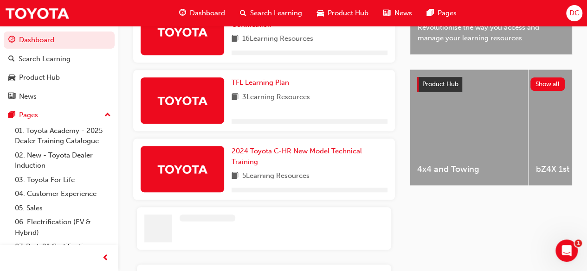
scroll to position [297, 0]
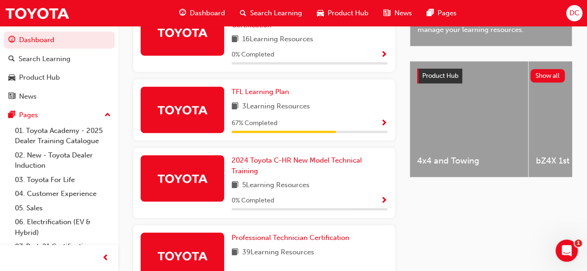
click at [384, 120] on span "Show Progress" at bounding box center [383, 124] width 7 height 8
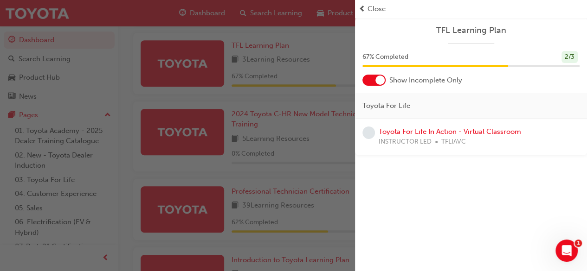
scroll to position [389, 0]
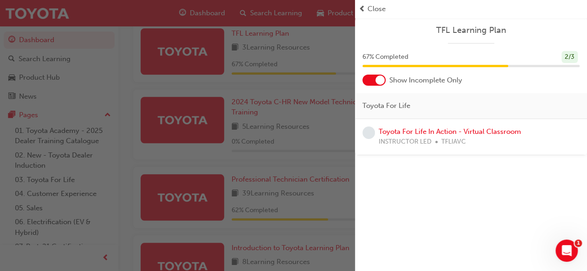
click at [583, 87] on div "TFL Learning Plan 67 % Completed 2 / 3 Show Incomplete Only Toyota For Life Toy…" at bounding box center [471, 87] width 232 height 138
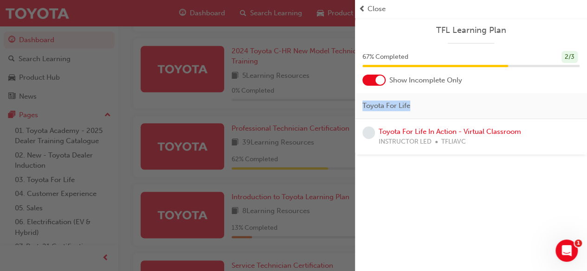
scroll to position [446, 0]
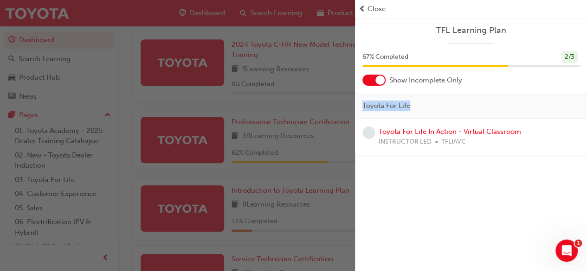
click at [559, 41] on div "TFL Learning Plan" at bounding box center [471, 34] width 232 height 19
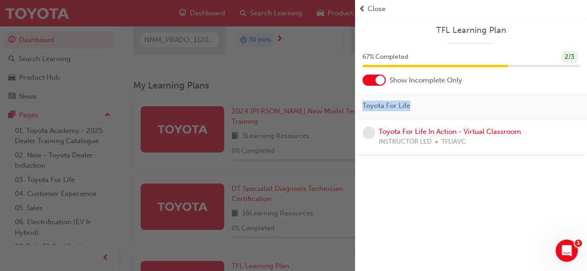
scroll to position [75, 0]
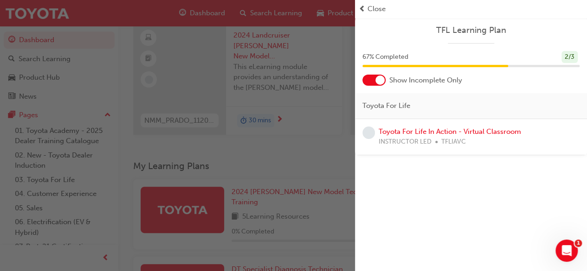
click at [561, 128] on div "Toyota For Life In Action - Virtual Classroom INSTRUCTOR LED TFLIAVC" at bounding box center [470, 137] width 217 height 21
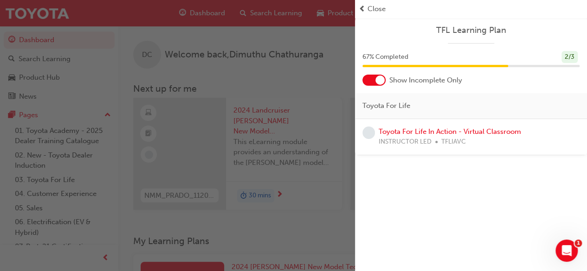
drag, startPoint x: 578, startPoint y: 127, endPoint x: 518, endPoint y: 45, distance: 101.5
click at [518, 45] on div "TFL Learning Plan 67 % Completed 2 / 3 Show Incomplete Only Toyota For Life Toy…" at bounding box center [471, 87] width 232 height 138
click at [570, 137] on div "Toyota For Life In Action - Virtual Classroom INSTRUCTOR LED TFLIAVC" at bounding box center [470, 137] width 217 height 21
click at [373, 11] on span "Close" at bounding box center [376, 9] width 18 height 11
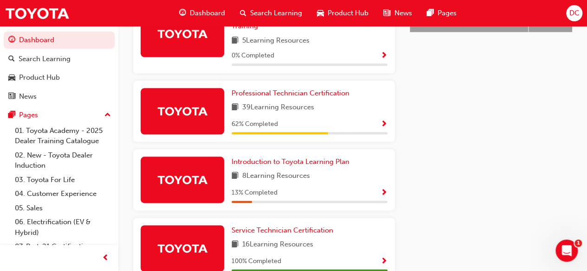
scroll to position [522, 0]
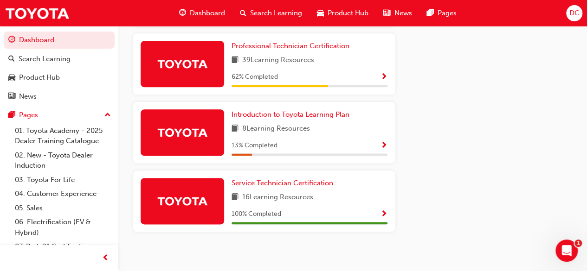
drag, startPoint x: 588, startPoint y: 249, endPoint x: 414, endPoint y: 154, distance: 197.6
click at [385, 73] on span "Show Progress" at bounding box center [383, 77] width 7 height 8
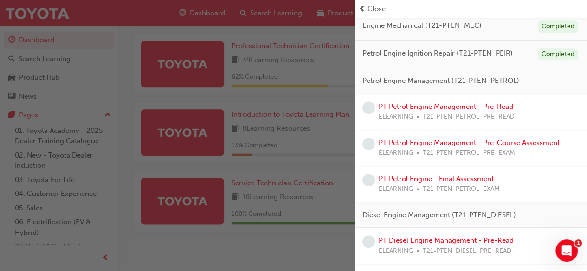
scroll to position [247, 0]
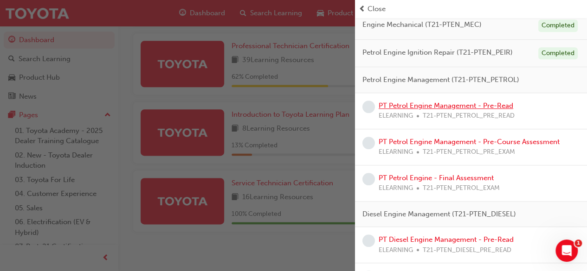
click at [441, 103] on link "PT Petrol Engine Management - Pre-Read" at bounding box center [446, 106] width 135 height 8
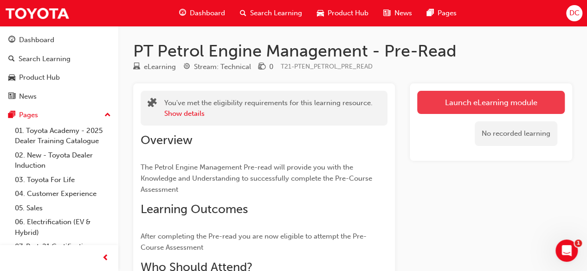
click at [441, 103] on link "Launch eLearning module" at bounding box center [491, 102] width 148 height 23
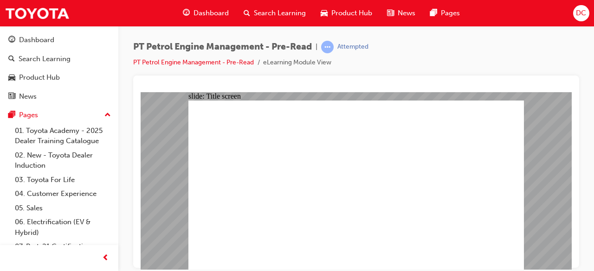
click at [537, 173] on div "slide: PDF BACK I have read this document BACK I have read this document" at bounding box center [356, 181] width 431 height 178
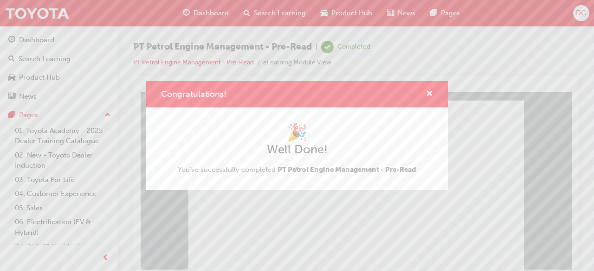
click at [283, 235] on div "Congratulations! 🎉 Well Done! You've successfully completed PT Petrol Engine Ma…" at bounding box center [297, 135] width 594 height 271
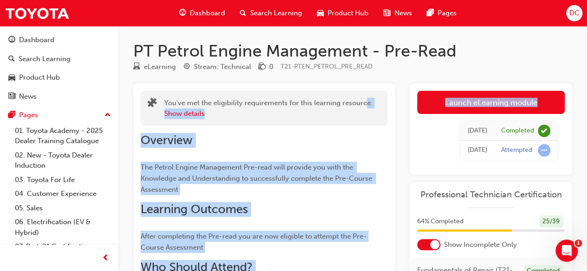
drag, startPoint x: 566, startPoint y: 163, endPoint x: 366, endPoint y: 74, distance: 219.3
click at [366, 74] on div "PT Petrol Engine Management - Pre-Read eLearning Stream: Technical 0 T21-PTEN_P…" at bounding box center [352, 257] width 469 height 432
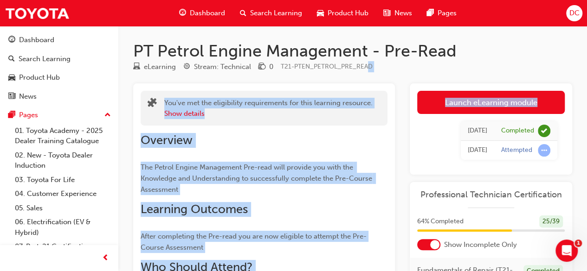
click at [354, 148] on h2 "Overview" at bounding box center [264, 140] width 247 height 15
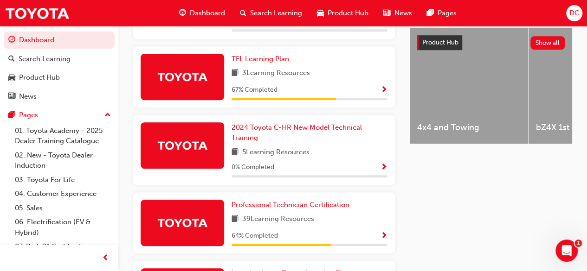
scroll to position [354, 0]
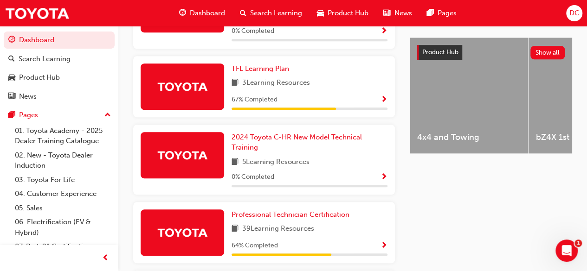
click at [381, 242] on span "Show Progress" at bounding box center [383, 246] width 7 height 8
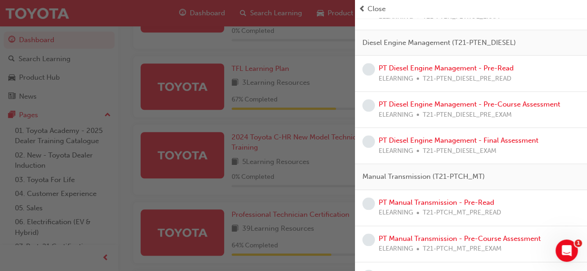
scroll to position [378, 0]
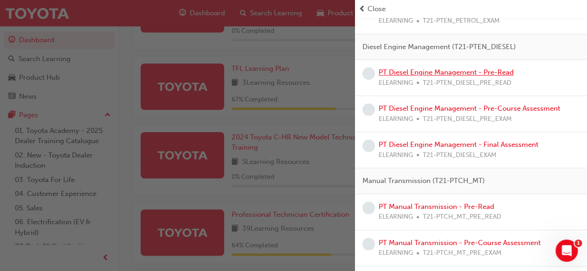
click at [458, 73] on link "PT Diesel Engine Management - Pre-Read" at bounding box center [446, 72] width 135 height 8
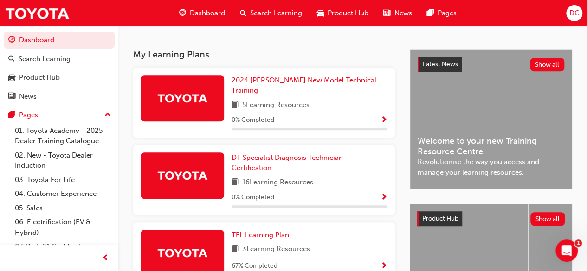
scroll to position [211, 0]
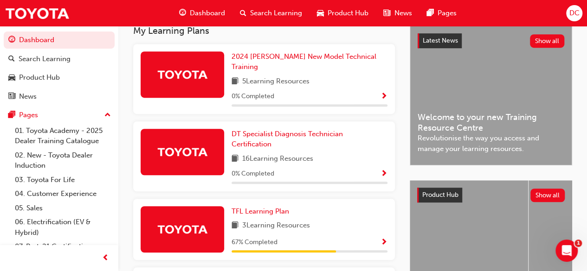
click at [383, 239] on span "Show Progress" at bounding box center [383, 243] width 7 height 8
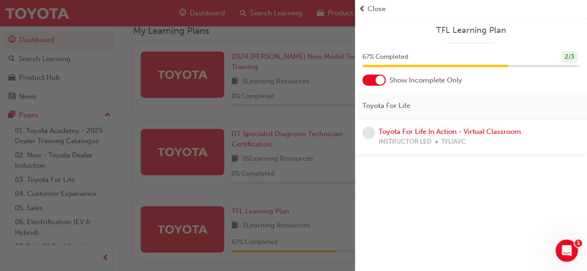
click at [315, 230] on div "button" at bounding box center [177, 135] width 355 height 271
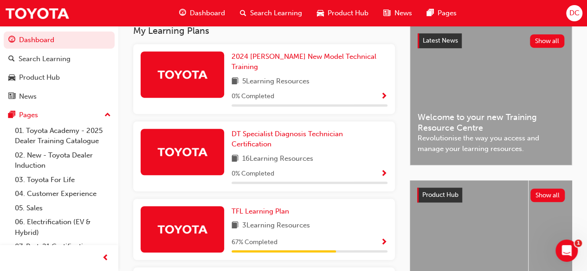
click at [383, 239] on span "Show Progress" at bounding box center [383, 243] width 7 height 8
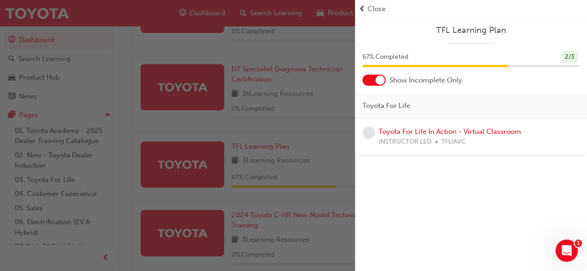
scroll to position [147, 0]
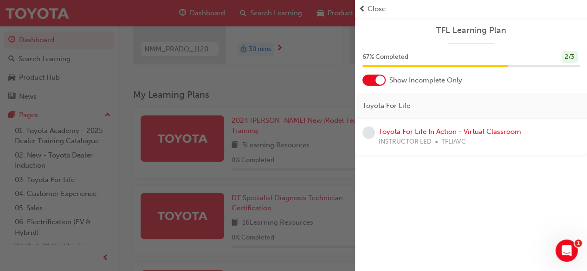
click at [563, 102] on div "Toyota For Life" at bounding box center [471, 106] width 232 height 26
click at [360, 5] on span "prev-icon" at bounding box center [362, 9] width 7 height 11
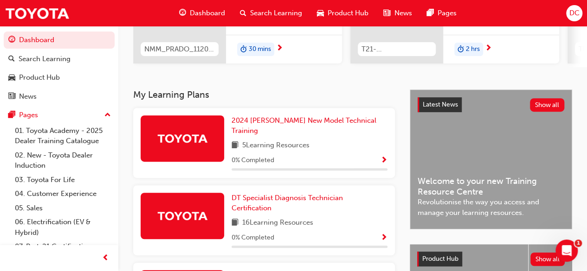
click at [360, 5] on div "Product Hub" at bounding box center [342, 13] width 66 height 19
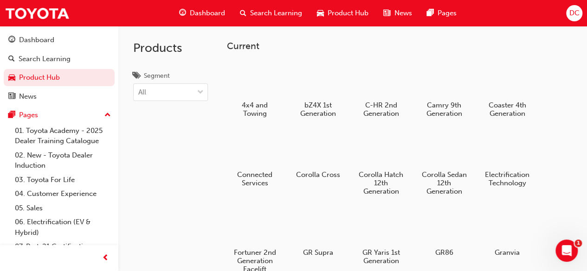
click at [211, 15] on span "Dashboard" at bounding box center [207, 13] width 35 height 11
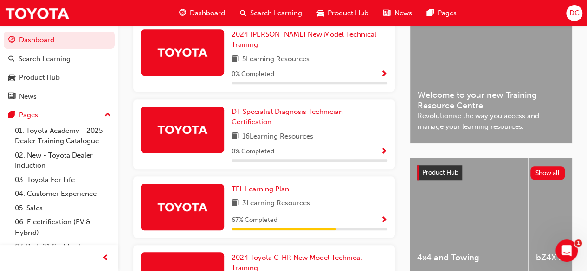
scroll to position [237, 0]
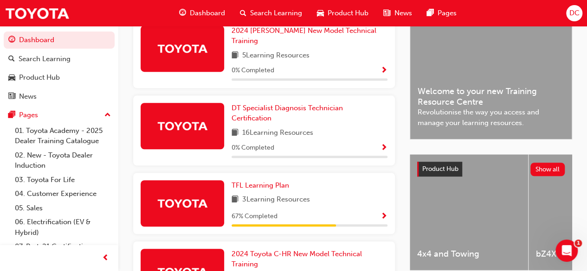
click at [384, 213] on span "Show Progress" at bounding box center [383, 217] width 7 height 8
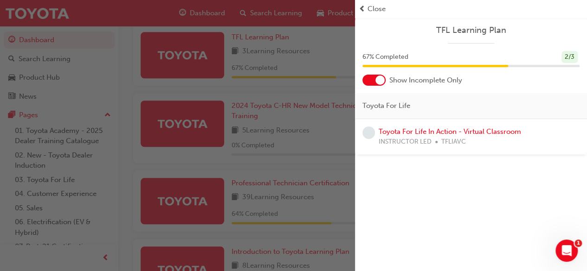
scroll to position [369, 0]
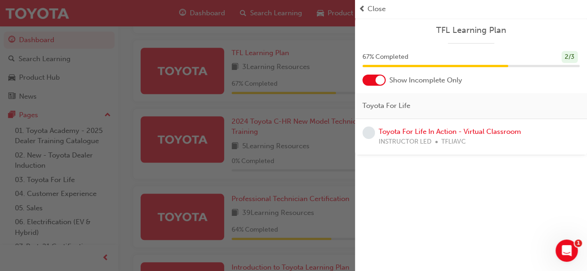
click at [575, 128] on div "Toyota For Life In Action - Virtual Classroom INSTRUCTOR LED TFLIAVC" at bounding box center [470, 137] width 217 height 21
click at [577, 128] on div "Toyota For Life In Action - Virtual Classroom INSTRUCTOR LED TFLIAVC" at bounding box center [470, 137] width 217 height 21
click at [528, 92] on div "TFL Learning Plan 67 % Completed 2 / 3 Show Incomplete Only Toyota For Life Toy…" at bounding box center [471, 87] width 232 height 138
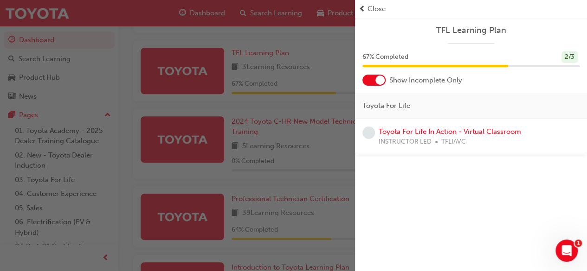
click at [460, 58] on div "67 % Completed 2 / 3" at bounding box center [470, 57] width 217 height 13
drag, startPoint x: 383, startPoint y: 82, endPoint x: 366, endPoint y: 84, distance: 16.8
click at [366, 84] on div at bounding box center [373, 80] width 23 height 11
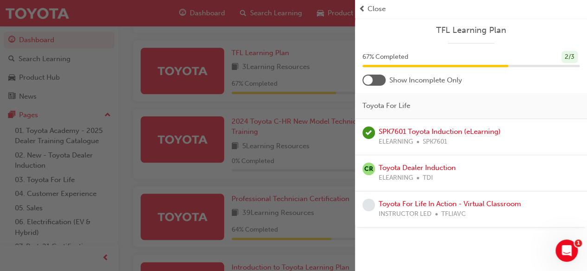
click at [370, 82] on div at bounding box center [367, 80] width 9 height 9
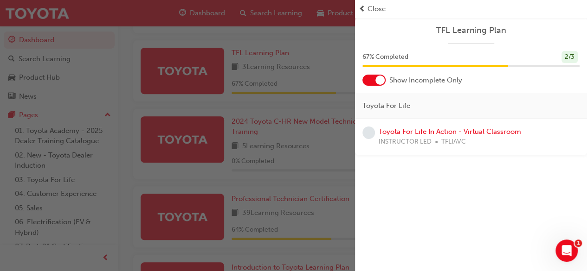
click at [370, 82] on div at bounding box center [373, 80] width 23 height 11
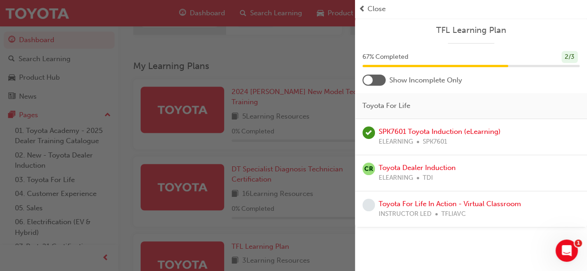
scroll to position [158, 0]
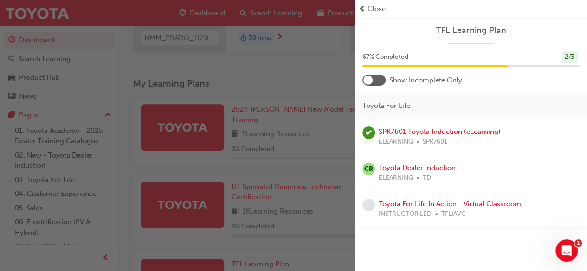
click at [562, 127] on div "SPK7601 Toyota Induction (eLearning) ELEARNING SPK7601" at bounding box center [470, 137] width 217 height 21
click at [516, 202] on link "Toyota For Life In Action - Virtual Classroom" at bounding box center [450, 204] width 142 height 8
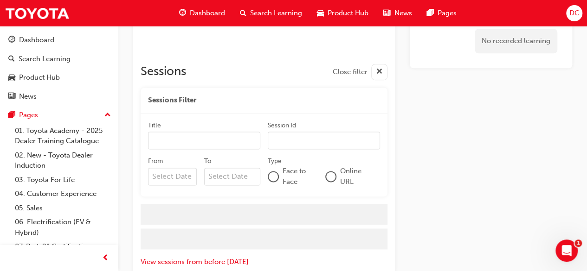
scroll to position [582, 0]
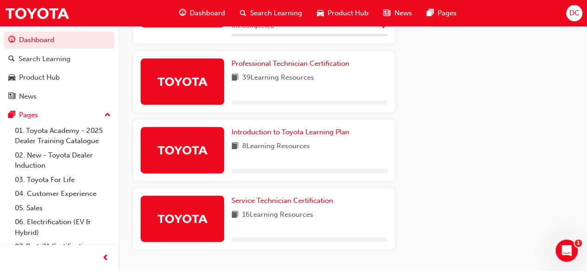
scroll to position [522, 0]
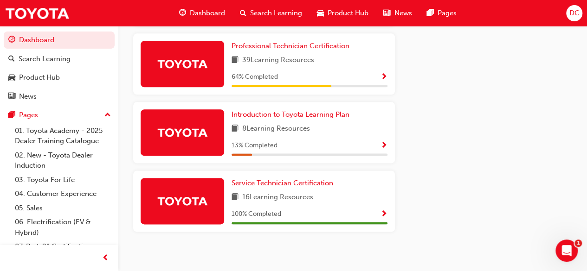
click at [383, 73] on span "Show Progress" at bounding box center [383, 77] width 7 height 8
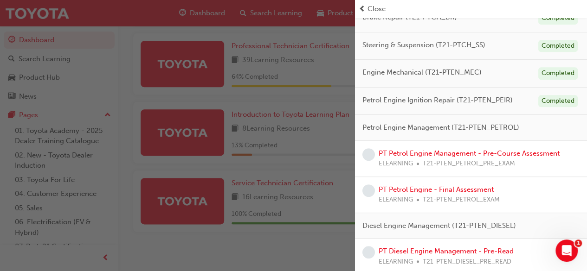
scroll to position [200, 0]
click at [465, 153] on link "PT Petrol Engine Management - Pre-Course Assessment" at bounding box center [469, 152] width 181 height 8
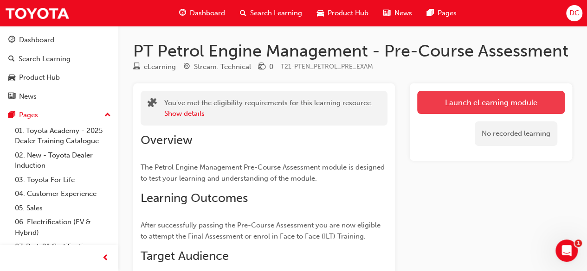
click at [473, 100] on link "Launch eLearning module" at bounding box center [491, 102] width 148 height 23
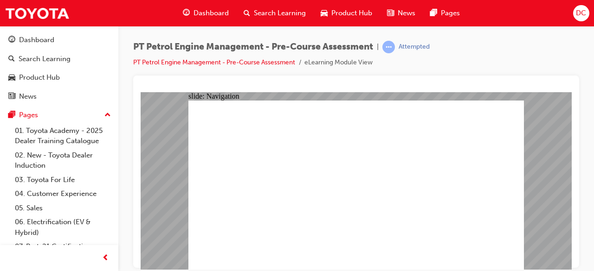
radio input "false"
radio input "true"
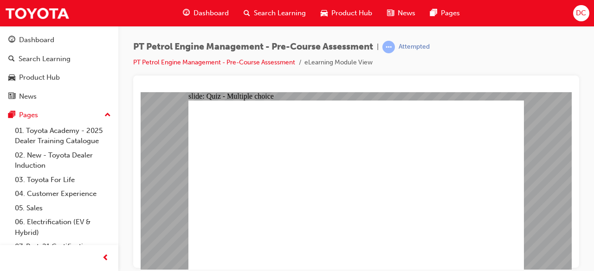
radio input "false"
radio input "true"
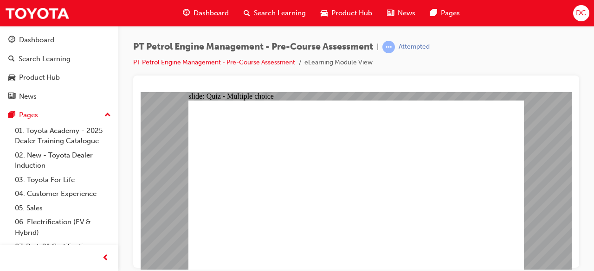
radio input "true"
checkbox input "true"
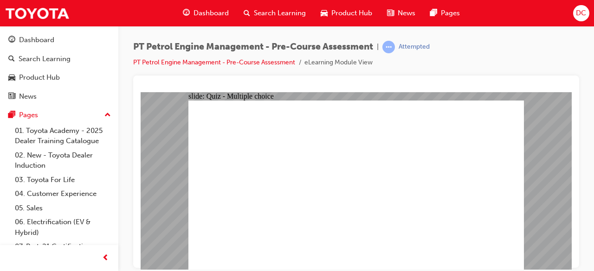
checkbox input "true"
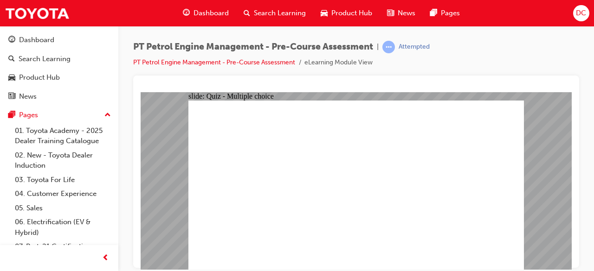
radio input "true"
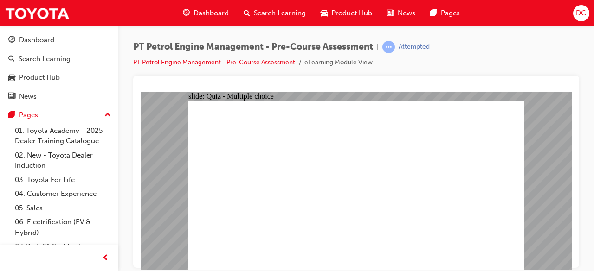
radio input "true"
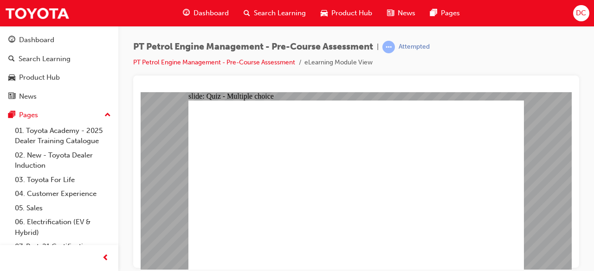
radio input "true"
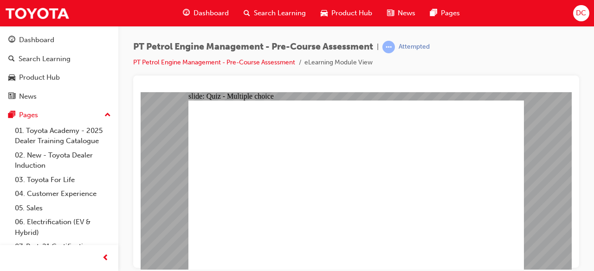
radio input "true"
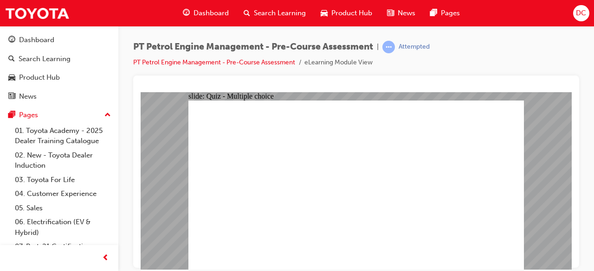
radio input "true"
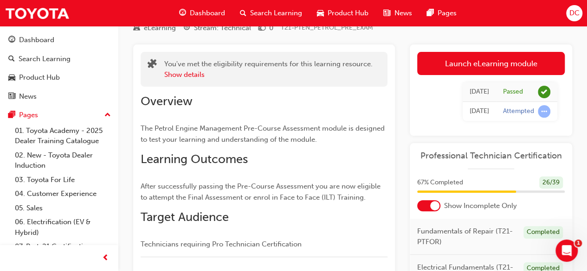
scroll to position [39, 0]
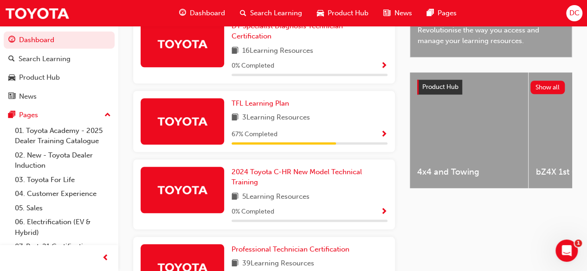
scroll to position [319, 0]
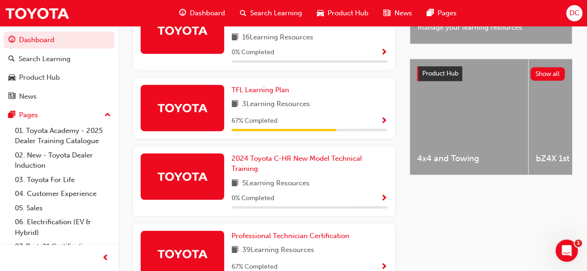
scroll to position [340, 0]
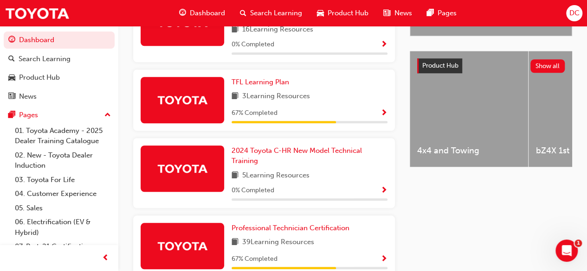
click at [386, 109] on span "Show Progress" at bounding box center [383, 113] width 7 height 8
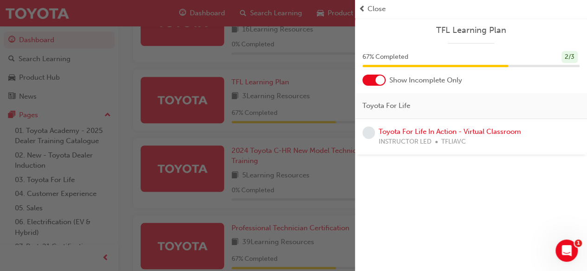
click at [321, 99] on div "button" at bounding box center [177, 135] width 355 height 271
click at [321, 99] on div "TFL Learning Plan 3 Learning Resources 67 % Completed" at bounding box center [309, 100] width 156 height 46
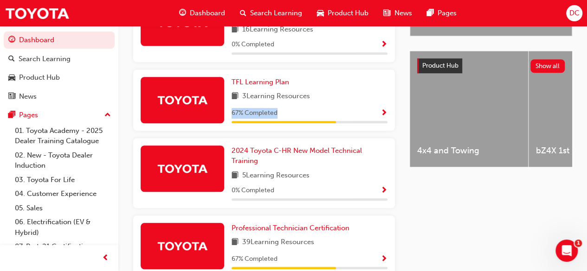
click at [321, 99] on div "TFL Learning Plan 3 Learning Resources 67 % Completed" at bounding box center [309, 100] width 156 height 46
click at [382, 109] on span "Show Progress" at bounding box center [383, 113] width 7 height 8
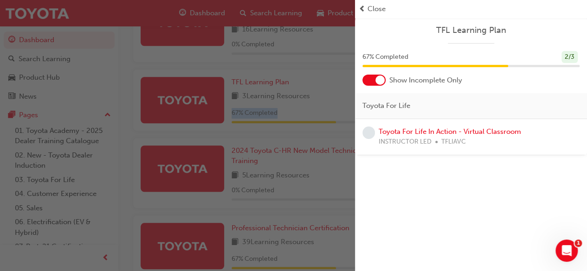
click at [318, 39] on div "button" at bounding box center [177, 135] width 355 height 271
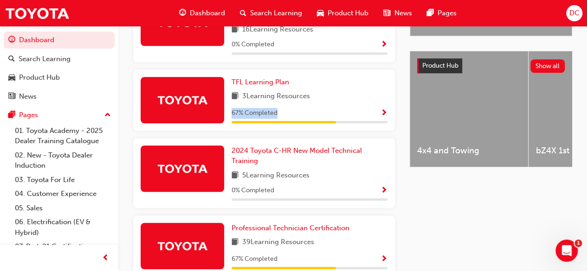
click at [200, 9] on span "Dashboard" at bounding box center [207, 13] width 35 height 11
click at [201, 13] on span "Dashboard" at bounding box center [207, 13] width 35 height 11
drag, startPoint x: 201, startPoint y: 13, endPoint x: 252, endPoint y: 14, distance: 51.0
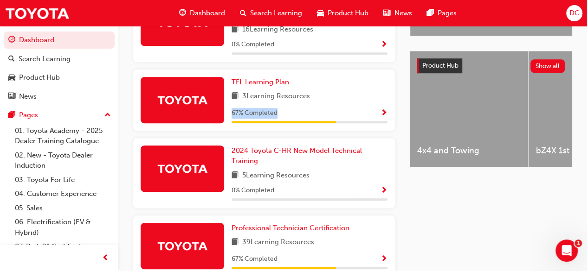
click at [252, 14] on div "Dashboard Search Learning Product Hub News Pages" at bounding box center [317, 13] width 299 height 26
click at [252, 14] on span "Search Learning" at bounding box center [276, 13] width 52 height 11
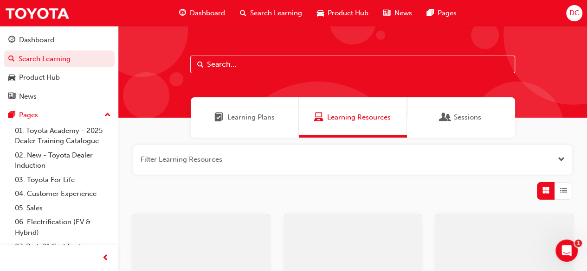
click at [206, 9] on span "Dashboard" at bounding box center [207, 13] width 35 height 11
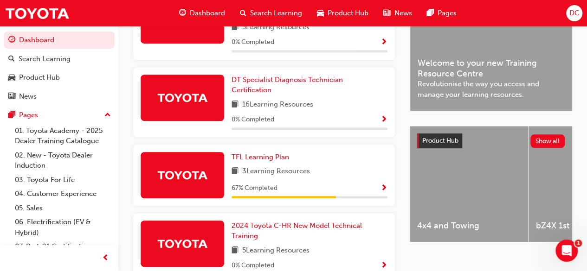
scroll to position [278, 0]
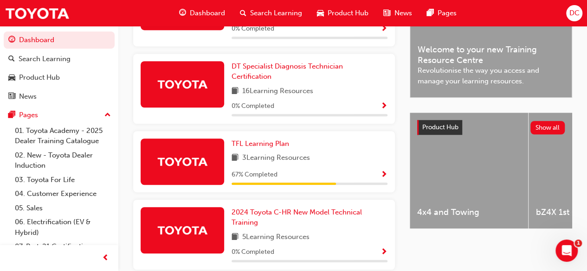
click at [382, 171] on span "Show Progress" at bounding box center [383, 175] width 7 height 8
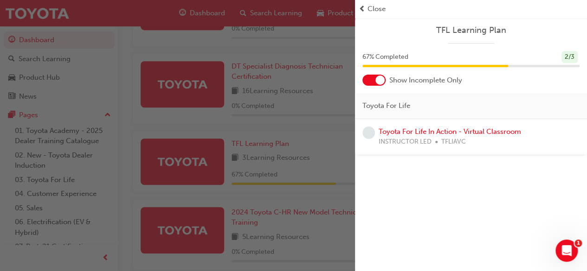
click at [565, 56] on div "2 / 3" at bounding box center [569, 57] width 16 height 13
click at [493, 58] on div "67 % Completed 2 / 3" at bounding box center [470, 57] width 217 height 13
click at [362, 4] on span "prev-icon" at bounding box center [362, 9] width 7 height 11
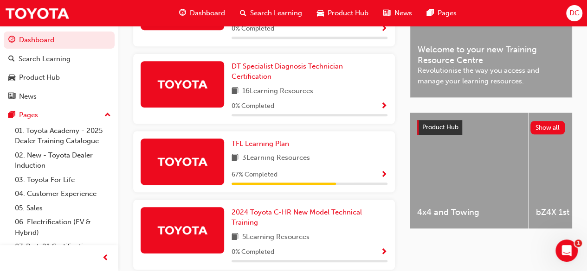
click at [328, 169] on div "67 % Completed" at bounding box center [309, 175] width 156 height 12
click at [383, 171] on span "Show Progress" at bounding box center [383, 175] width 7 height 8
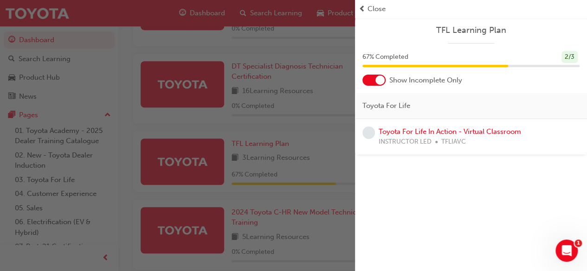
click at [371, 9] on span "Close" at bounding box center [376, 9] width 18 height 11
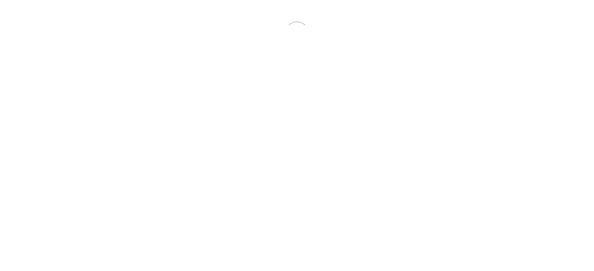
click at [51, 67] on html "Your version of Internet Explorer is outdated and not supported. Please upgrade…" at bounding box center [297, 33] width 594 height 67
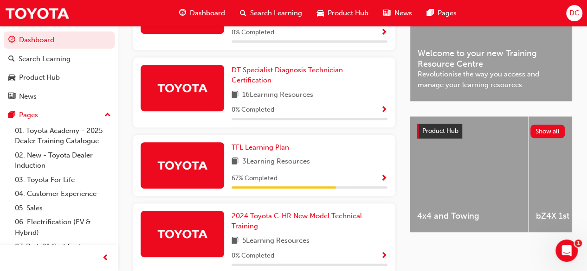
scroll to position [278, 0]
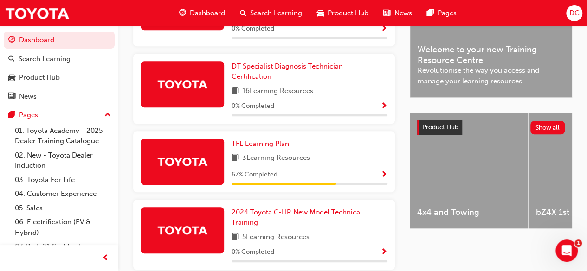
click at [385, 171] on span "Show Progress" at bounding box center [383, 175] width 7 height 8
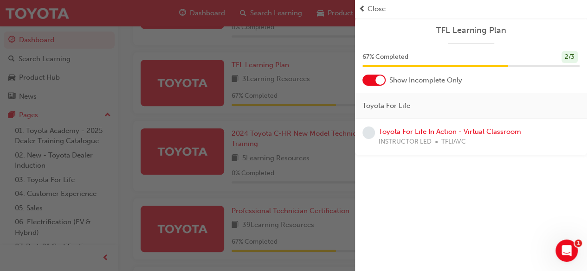
scroll to position [371, 0]
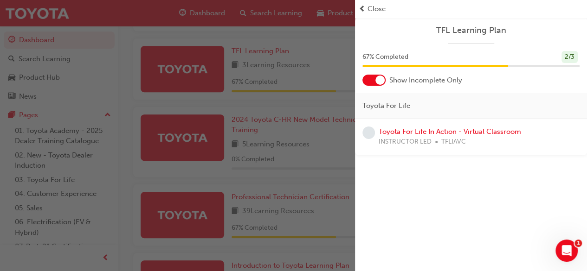
click at [521, 186] on div "TFL Learning Plan 67 % Completed 2 / 3 Show Incomplete Only Toyota For Life Toy…" at bounding box center [471, 135] width 232 height 271
click at [502, 70] on div "67 % Completed 2 / 3" at bounding box center [471, 63] width 232 height 24
click at [434, 21] on div "TFL Learning Plan 67 % Completed 2 / 3 Show Incomplete Only Toyota For Life Toy…" at bounding box center [471, 87] width 232 height 138
click at [342, 45] on div "button" at bounding box center [177, 135] width 355 height 271
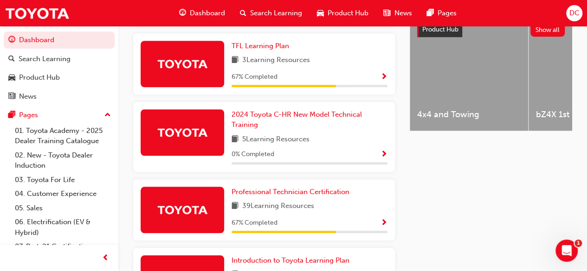
scroll to position [375, 0]
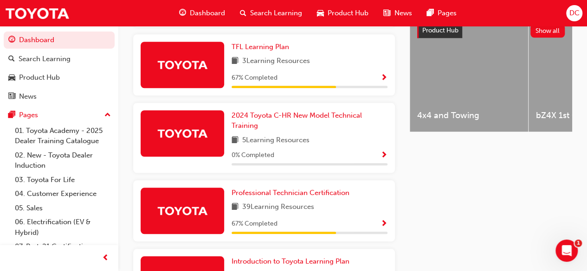
click at [336, 206] on div "39 Learning Resources" at bounding box center [309, 208] width 156 height 12
click at [386, 220] on span "Show Progress" at bounding box center [383, 224] width 7 height 8
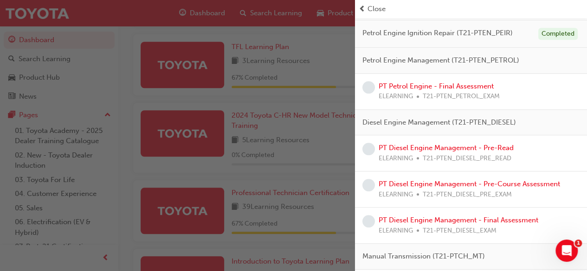
scroll to position [0, 0]
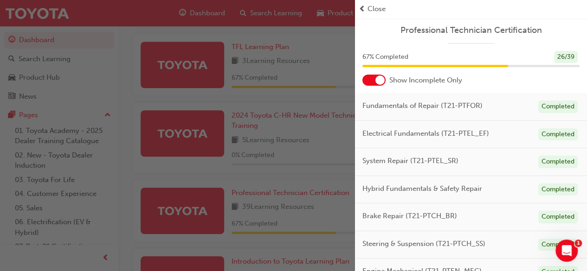
click at [492, 93] on div "Fundamentals of Repair (T21-PTFOR) Completed" at bounding box center [471, 107] width 232 height 28
drag, startPoint x: 540, startPoint y: 66, endPoint x: 576, endPoint y: 63, distance: 36.4
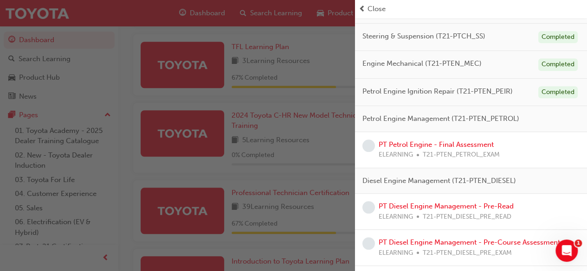
scroll to position [210, 0]
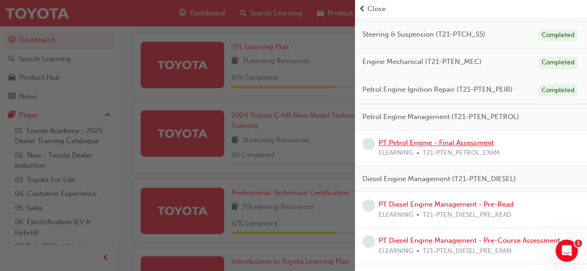
click at [472, 140] on link "PT Petrol Engine - Final Assessment" at bounding box center [436, 143] width 115 height 8
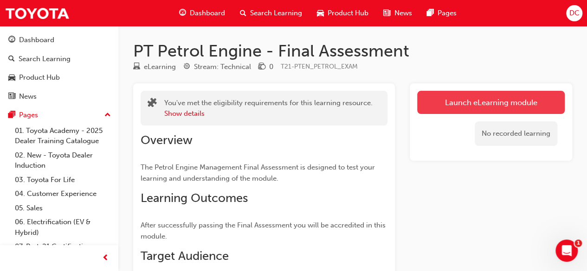
click at [467, 97] on link "Launch eLearning module" at bounding box center [491, 102] width 148 height 23
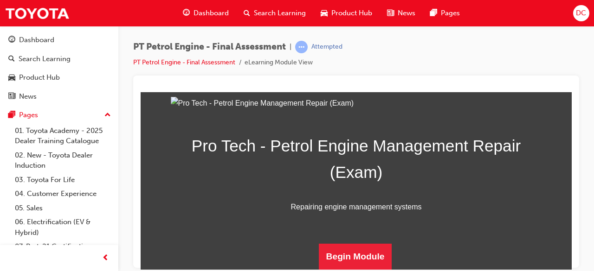
scroll to position [184, 0]
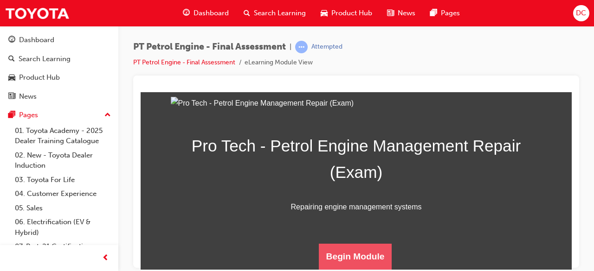
click at [360, 258] on button "Begin Module" at bounding box center [355, 257] width 73 height 26
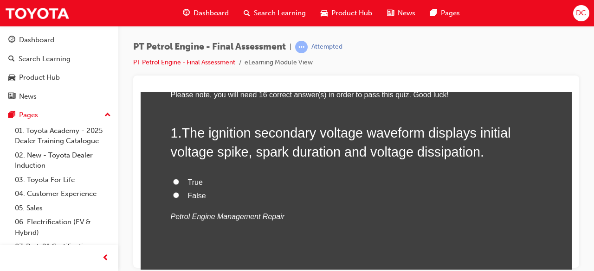
scroll to position [83, 0]
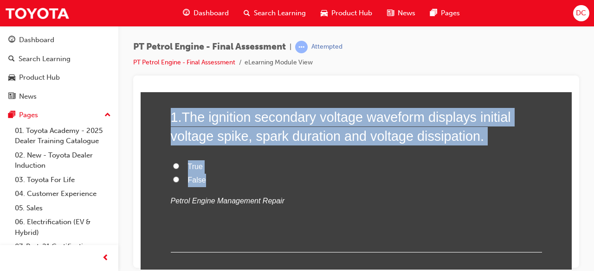
drag, startPoint x: 237, startPoint y: 179, endPoint x: 166, endPoint y: 124, distance: 89.6
copy div "1 . The ignition secondary voltage waveform displays initial voltage spike, spa…"
click at [173, 167] on input "True" at bounding box center [176, 166] width 6 height 6
radio input "true"
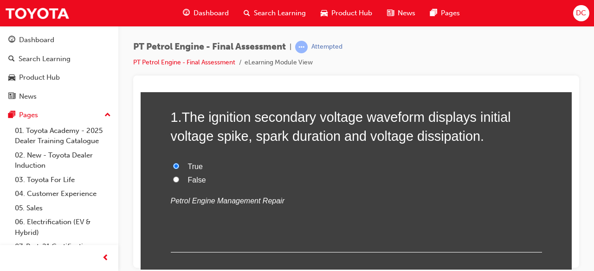
click at [502, 221] on div "1 . The ignition secondary voltage waveform displays initial voltage spike, spa…" at bounding box center [356, 180] width 371 height 145
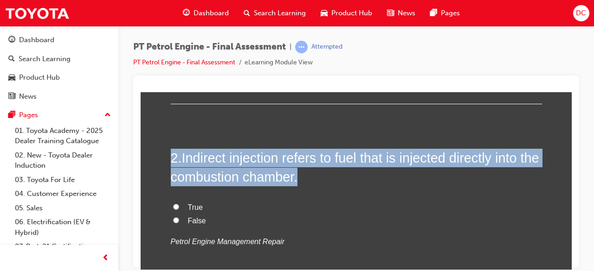
scroll to position [212, 0]
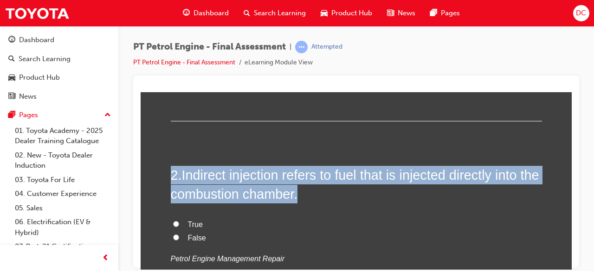
drag, startPoint x: 319, startPoint y: 144, endPoint x: 155, endPoint y: 96, distance: 171.0
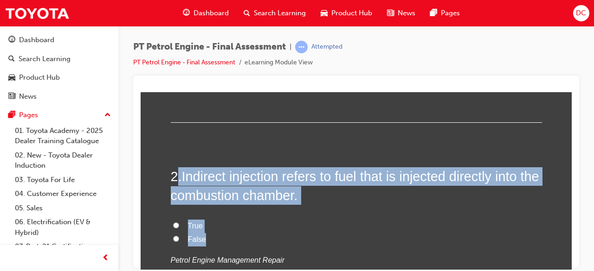
drag, startPoint x: 202, startPoint y: 243, endPoint x: 172, endPoint y: 185, distance: 66.0
click at [172, 185] on div "2 . Indirect injection refers to fuel that is injected directly into the combus…" at bounding box center [356, 239] width 371 height 145
copy div ". Indirect injection refers to fuel that is injected directly into the combusti…"
click at [173, 236] on input "False" at bounding box center [176, 239] width 6 height 6
radio input "true"
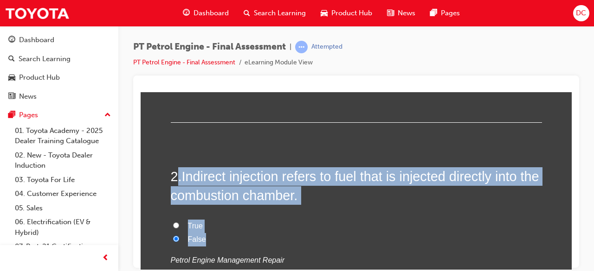
click at [219, 237] on label "False" at bounding box center [356, 239] width 371 height 13
click at [179, 237] on input "False" at bounding box center [176, 239] width 6 height 6
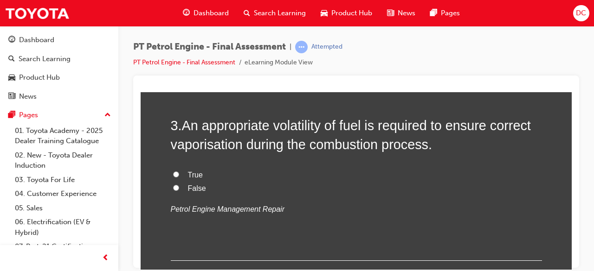
scroll to position [454, 0]
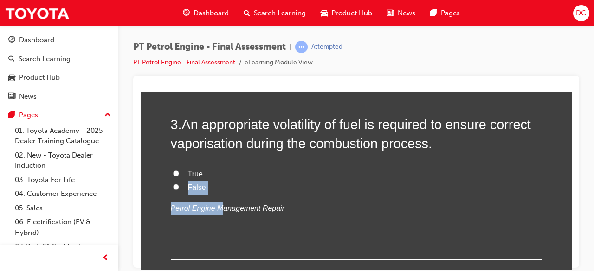
drag, startPoint x: 213, startPoint y: 193, endPoint x: 177, endPoint y: 186, distance: 36.9
click at [177, 186] on div "True False Petrol Engine Management Repair" at bounding box center [356, 190] width 371 height 47
click at [220, 184] on label "False" at bounding box center [356, 187] width 371 height 13
click at [179, 184] on input "False" at bounding box center [176, 187] width 6 height 6
radio input "true"
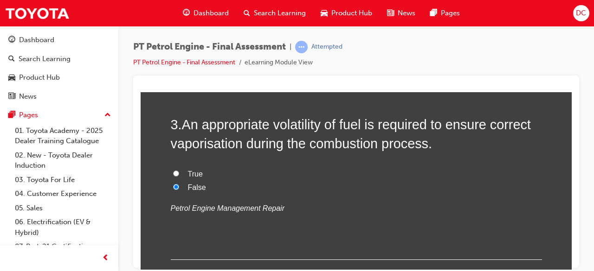
click at [184, 190] on label "False" at bounding box center [356, 187] width 371 height 13
click at [179, 190] on input "False" at bounding box center [176, 187] width 6 height 6
click at [229, 181] on label "False" at bounding box center [356, 187] width 371 height 13
click at [179, 184] on input "False" at bounding box center [176, 187] width 6 height 6
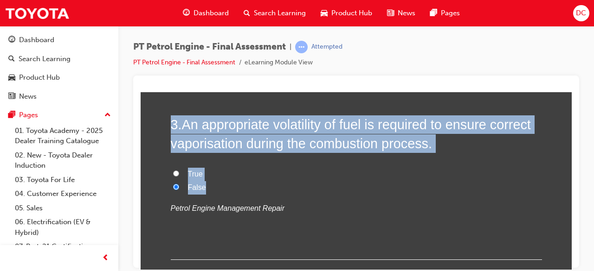
drag, startPoint x: 182, startPoint y: 187, endPoint x: 155, endPoint y: 125, distance: 67.6
copy div "3 . An appropriate volatility of fuel is required to ensure correct vaporisatio…"
click at [174, 174] on input "True" at bounding box center [176, 173] width 6 height 6
radio input "true"
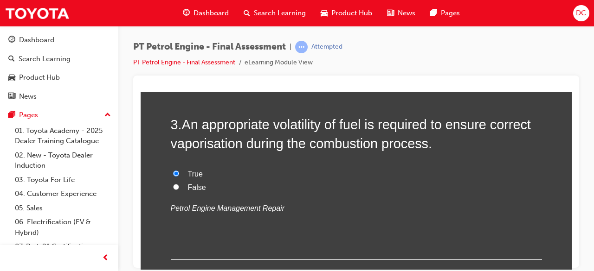
click at [429, 238] on div "3 . An appropriate volatility of fuel is required to ensure correct vaporisatio…" at bounding box center [356, 187] width 371 height 145
click at [382, 205] on p "Petrol Engine Management Repair" at bounding box center [356, 208] width 371 height 13
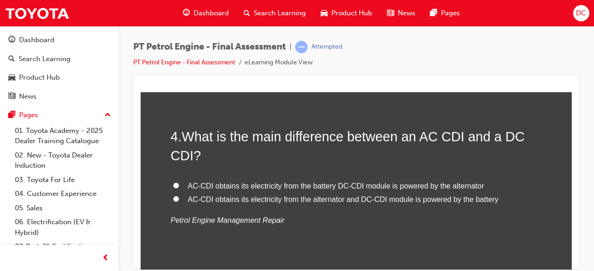
scroll to position [639, 0]
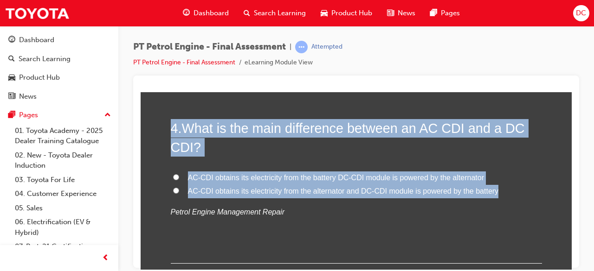
drag, startPoint x: 499, startPoint y: 192, endPoint x: 168, endPoint y: 132, distance: 336.7
click at [171, 132] on div "4 . What is the main difference between an AC CDI and a DC CDI? AC-CDI obtains …" at bounding box center [356, 191] width 371 height 145
copy div "4 . What is the main difference between an AC CDI and a DC CDI? AC-CDI obtains …"
click at [174, 190] on input "AC-CDI obtains its electricity from the alternator and DC-CDI module is powered…" at bounding box center [176, 190] width 6 height 6
radio input "true"
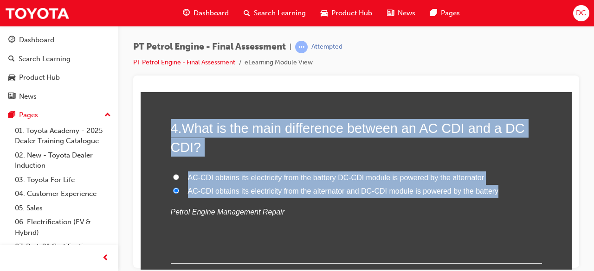
click at [239, 161] on div "4 . What is the main difference between an AC CDI and a DC CDI? AC-CDI obtains …" at bounding box center [356, 191] width 371 height 145
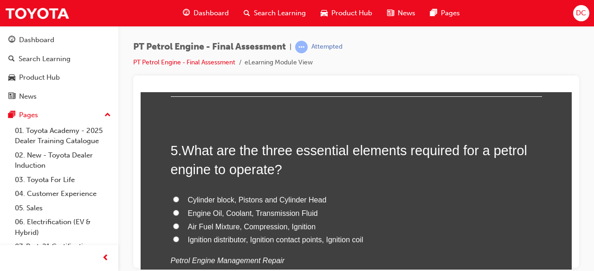
scroll to position [831, 0]
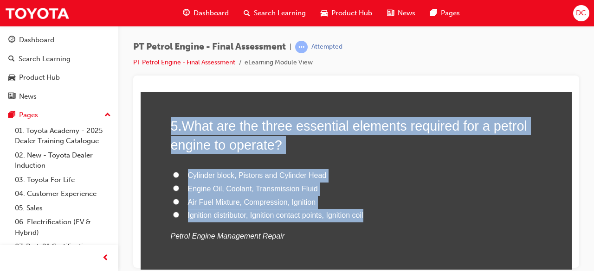
drag, startPoint x: 370, startPoint y: 217, endPoint x: 152, endPoint y: 114, distance: 241.1
copy div "5 . What are the three essential elements required for a petrol engine to opera…"
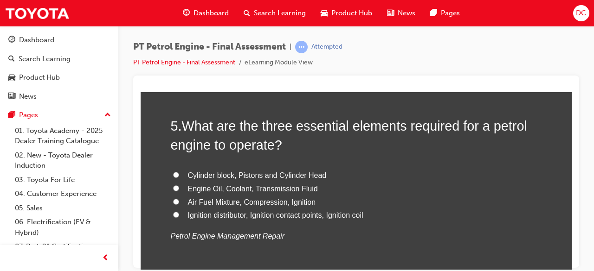
click at [173, 201] on input "Air Fuel Mixture, Compression, Ignition" at bounding box center [176, 202] width 6 height 6
radio input "true"
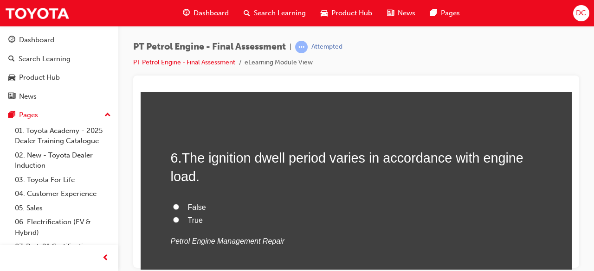
scroll to position [1035, 0]
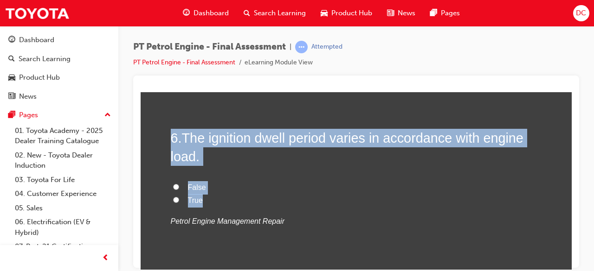
drag, startPoint x: 206, startPoint y: 202, endPoint x: 157, endPoint y: 136, distance: 82.0
copy div "6 . The ignition dwell period varies in accordance with engine load. False True"
click at [263, 199] on label "True" at bounding box center [356, 200] width 371 height 13
click at [179, 199] on input "True" at bounding box center [176, 200] width 6 height 6
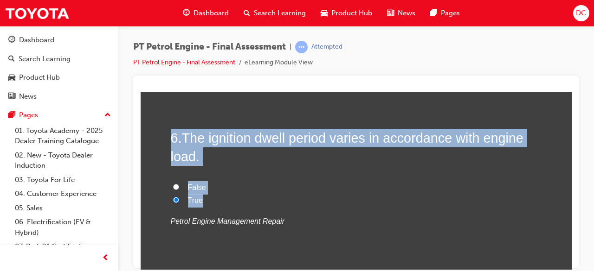
radio input "true"
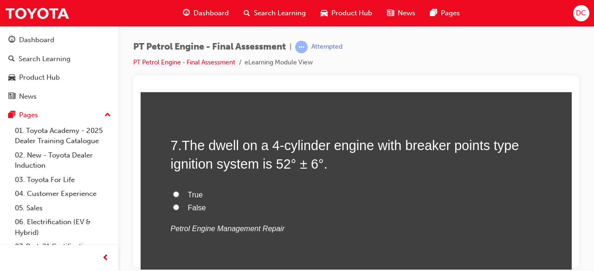
scroll to position [1221, 0]
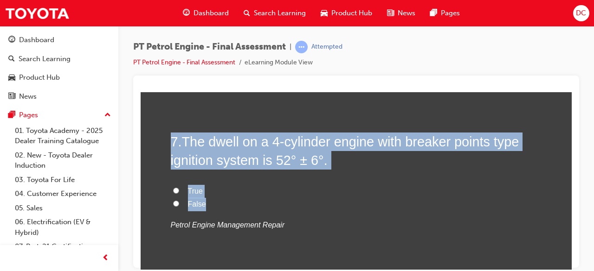
drag, startPoint x: 237, startPoint y: 193, endPoint x: 165, endPoint y: 136, distance: 91.1
copy div "7 . The dwell on a 4-cylinder engine with breaker points type ignition system i…"
click at [173, 189] on input "True" at bounding box center [176, 190] width 6 height 6
radio input "true"
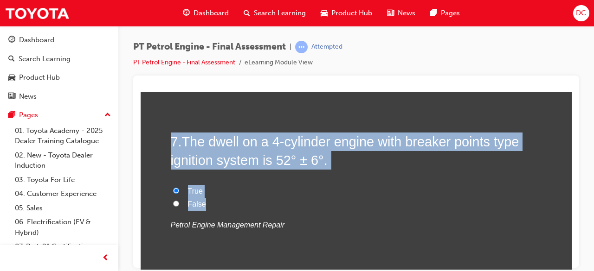
click at [241, 198] on label "False" at bounding box center [356, 204] width 371 height 13
click at [179, 200] on input "False" at bounding box center [176, 203] width 6 height 6
radio input "true"
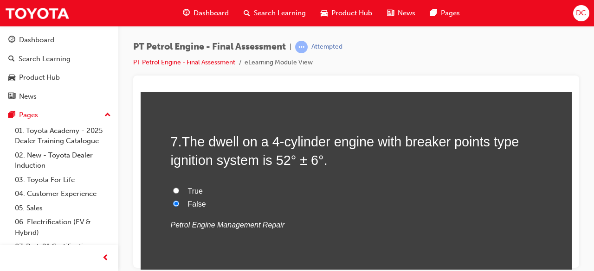
click at [174, 188] on input "True" at bounding box center [176, 190] width 6 height 6
radio input "true"
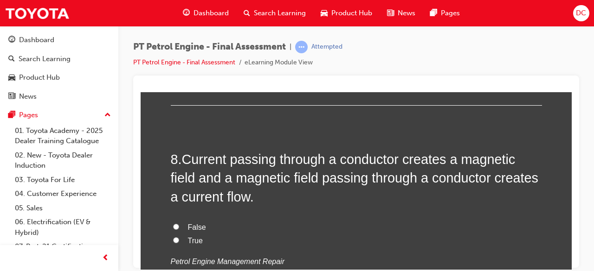
scroll to position [1406, 0]
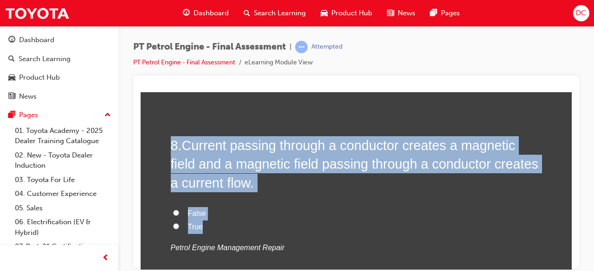
drag, startPoint x: 206, startPoint y: 233, endPoint x: 155, endPoint y: 144, distance: 102.8
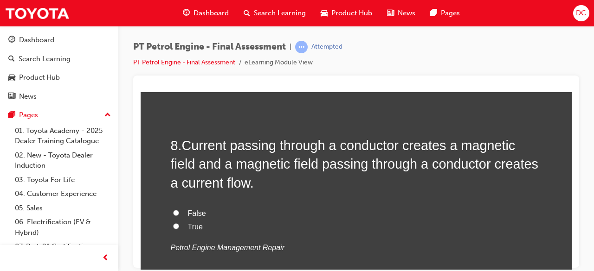
click at [273, 234] on div "False True Petrol Engine Management Repair" at bounding box center [356, 230] width 371 height 47
click at [173, 225] on input "True" at bounding box center [176, 226] width 6 height 6
radio input "true"
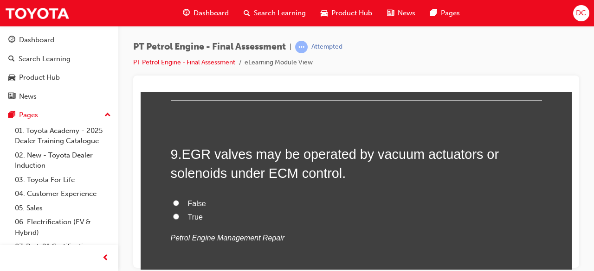
scroll to position [1610, 0]
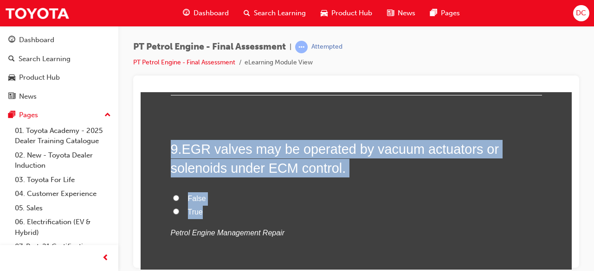
drag, startPoint x: 224, startPoint y: 216, endPoint x: 136, endPoint y: 146, distance: 111.9
copy div "9 . EGR valves may be operated by vacuum actuators or solenoids under ECM contr…"
click at [174, 212] on input "True" at bounding box center [176, 211] width 6 height 6
radio input "true"
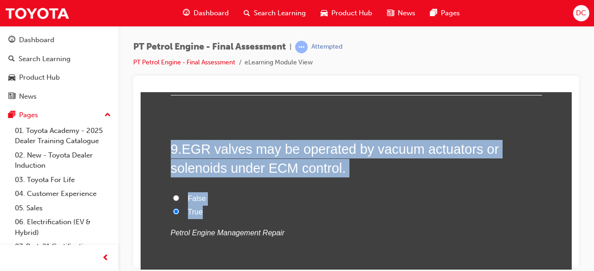
click at [250, 210] on label "True" at bounding box center [356, 212] width 371 height 13
click at [179, 210] on input "True" at bounding box center [176, 211] width 6 height 6
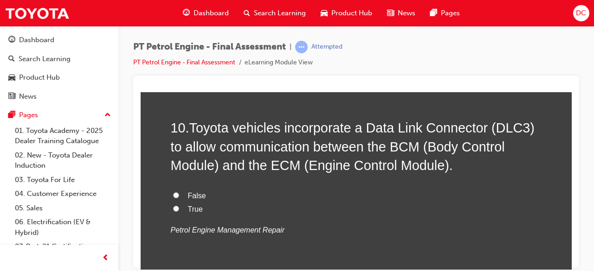
scroll to position [1833, 0]
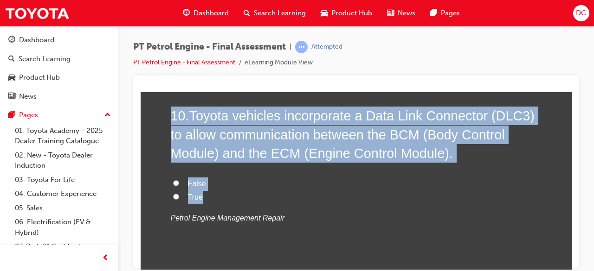
drag, startPoint x: 203, startPoint y: 198, endPoint x: 135, endPoint y: 119, distance: 104.0
copy div "10 . Toyota vehicles incorporate a Data Link Connector (DLC3) to allow communic…"
click at [236, 191] on label "True" at bounding box center [356, 197] width 371 height 13
click at [179, 193] on input "True" at bounding box center [176, 196] width 6 height 6
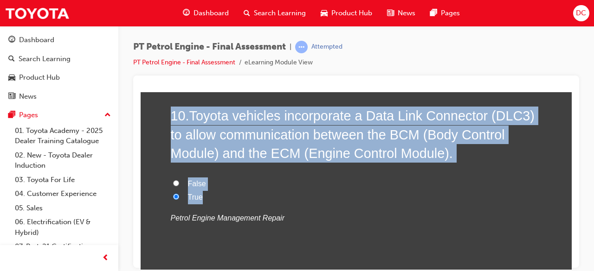
radio input "true"
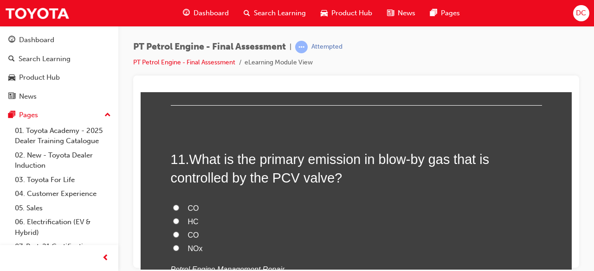
scroll to position [2000, 0]
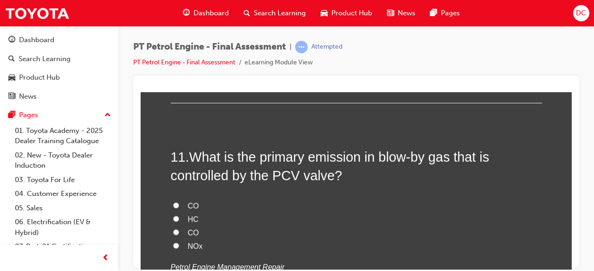
click at [177, 246] on label "NOx" at bounding box center [356, 246] width 371 height 13
click at [177, 246] on input "NOx" at bounding box center [176, 246] width 6 height 6
radio input "true"
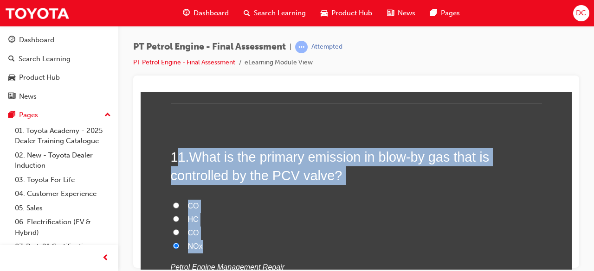
drag, startPoint x: 272, startPoint y: 240, endPoint x: 171, endPoint y: 137, distance: 144.3
click at [171, 137] on div "1 . The ignition secondary voltage waveform displays initial voltage spike, spa…" at bounding box center [356, 151] width 371 height 3923
copy div "1 . What is the primary emission in blow-by gas that is controlled by the PCV v…"
click at [175, 215] on label "HC" at bounding box center [356, 219] width 371 height 13
click at [175, 216] on input "HC" at bounding box center [176, 219] width 6 height 6
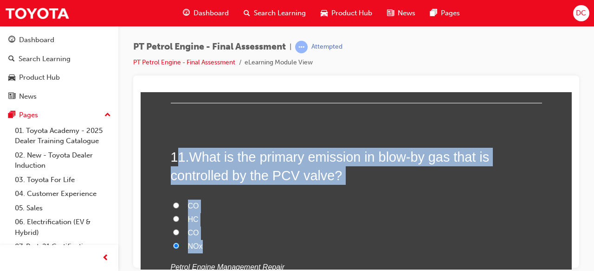
radio input "true"
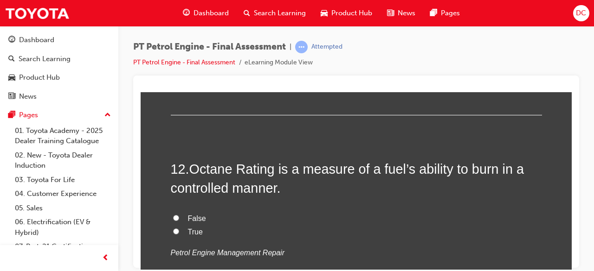
scroll to position [2204, 0]
click at [171, 225] on label "True" at bounding box center [356, 231] width 371 height 13
click at [173, 228] on input "True" at bounding box center [176, 231] width 6 height 6
radio input "true"
drag, startPoint x: 212, startPoint y: 236, endPoint x: 199, endPoint y: 210, distance: 28.6
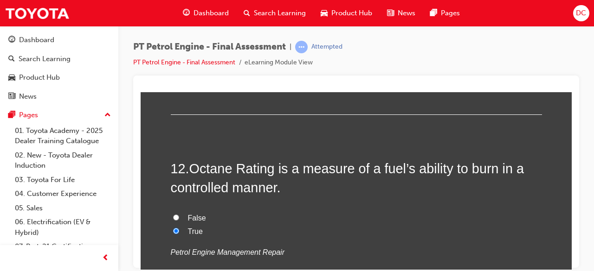
click at [199, 212] on div "False True Petrol Engine Management Repair" at bounding box center [356, 235] width 371 height 47
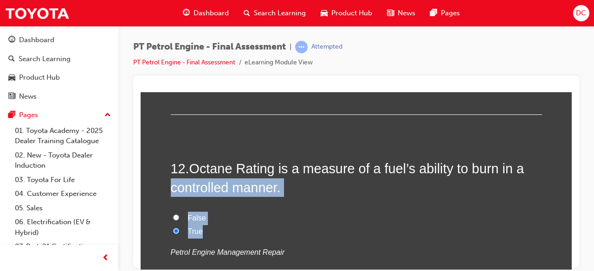
drag, startPoint x: 194, startPoint y: 226, endPoint x: 168, endPoint y: 178, distance: 55.0
click at [171, 178] on div "12 . Octane Rating is a measure of a fuel’s ability to burn in a controlled man…" at bounding box center [356, 231] width 371 height 145
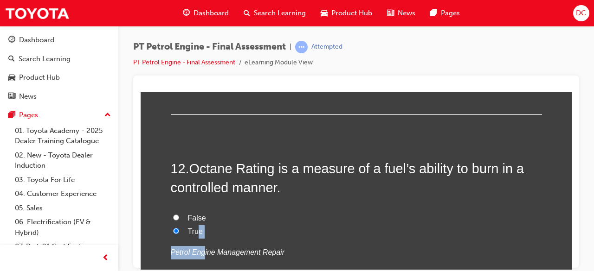
click at [196, 234] on div "False True Petrol Engine Management Repair" at bounding box center [356, 235] width 371 height 47
click at [212, 225] on label "True" at bounding box center [356, 231] width 371 height 13
click at [179, 228] on input "True" at bounding box center [176, 231] width 6 height 6
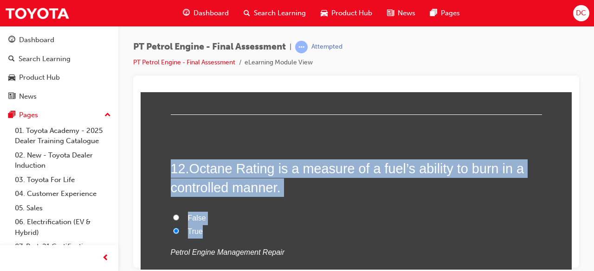
drag, startPoint x: 197, startPoint y: 227, endPoint x: 167, endPoint y: 160, distance: 73.5
click at [171, 160] on div "12 . Octane Rating is a measure of a fuel’s ability to burn in a controlled man…" at bounding box center [356, 231] width 371 height 145
click at [346, 231] on label "True" at bounding box center [356, 231] width 371 height 13
click at [179, 231] on input "True" at bounding box center [176, 231] width 6 height 6
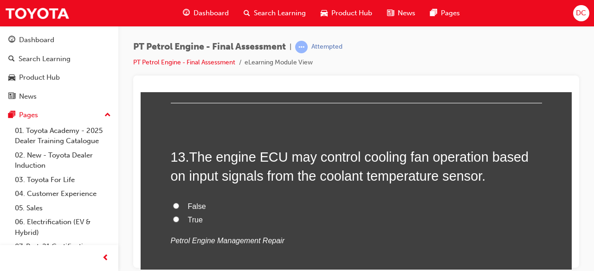
scroll to position [2408, 0]
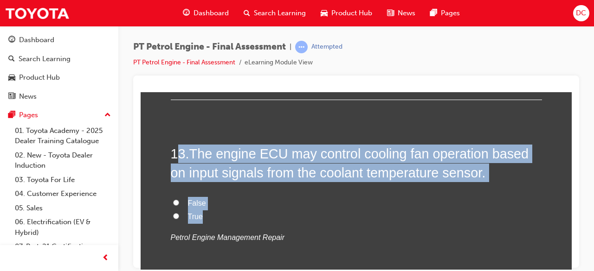
drag, startPoint x: 206, startPoint y: 218, endPoint x: 172, endPoint y: 141, distance: 84.1
click at [250, 210] on label "True" at bounding box center [356, 216] width 371 height 13
click at [179, 213] on input "True" at bounding box center [176, 216] width 6 height 6
radio input "true"
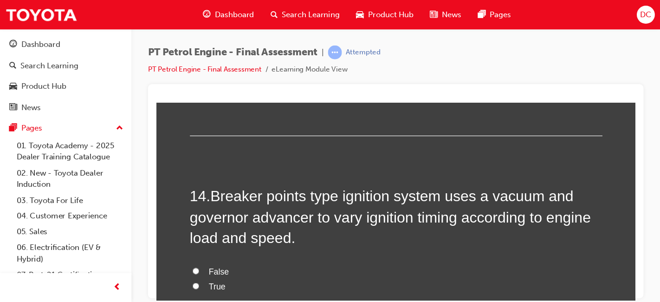
scroll to position [2575, 0]
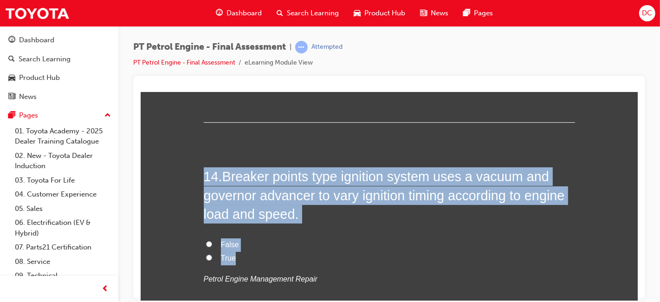
drag, startPoint x: 252, startPoint y: 253, endPoint x: 196, endPoint y: 156, distance: 112.3
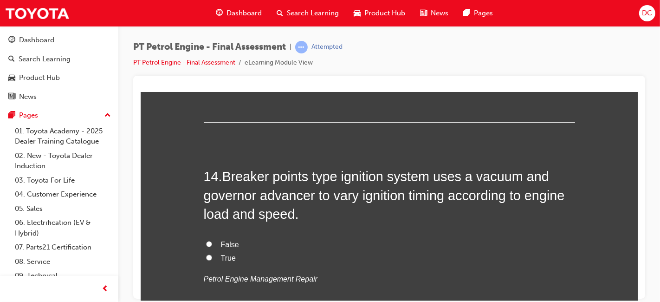
click at [289, 271] on em "Petrol Engine Management Repair" at bounding box center [260, 278] width 114 height 8
click at [206, 254] on input "True" at bounding box center [209, 257] width 6 height 6
radio input "true"
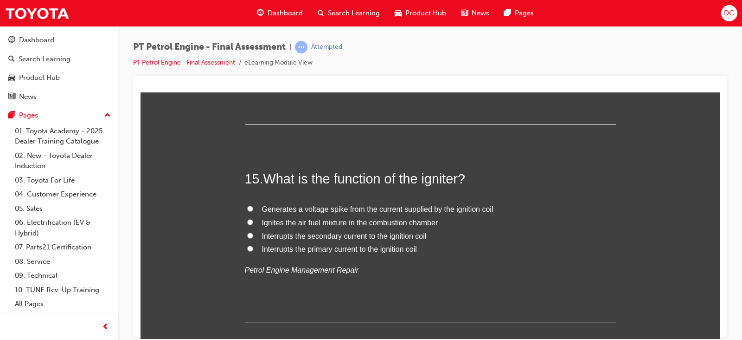
scroll to position [2781, 0]
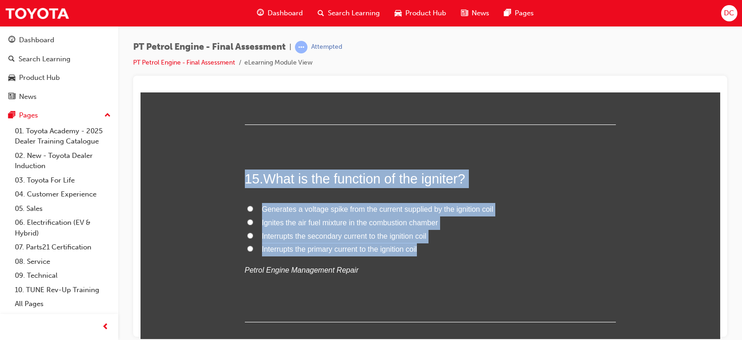
drag, startPoint x: 422, startPoint y: 248, endPoint x: 239, endPoint y: 159, distance: 202.9
click at [248, 250] on label "Interrupts the primary current to the ignition coil" at bounding box center [430, 248] width 371 height 13
click at [248, 250] on input "Interrupts the primary current to the ignition coil" at bounding box center [250, 248] width 6 height 6
radio input "true"
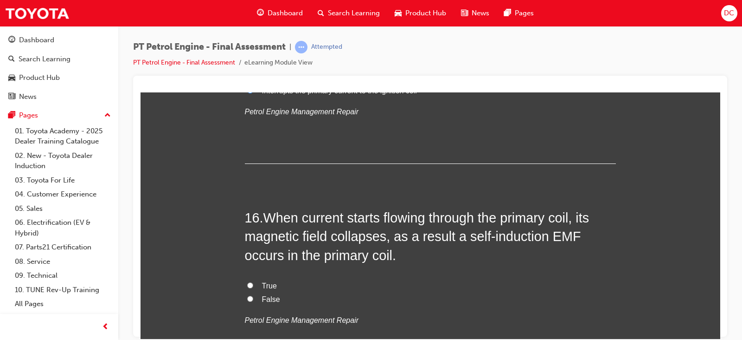
scroll to position [2944, 0]
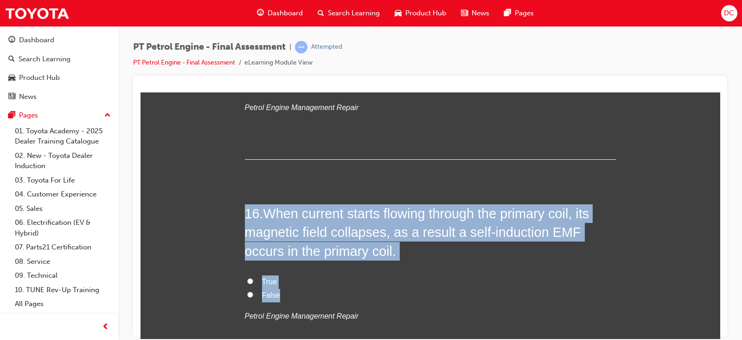
drag, startPoint x: 275, startPoint y: 295, endPoint x: 233, endPoint y: 208, distance: 96.3
click at [369, 271] on label "True" at bounding box center [430, 281] width 371 height 13
click at [253, 271] on input "True" at bounding box center [250, 280] width 6 height 6
radio input "true"
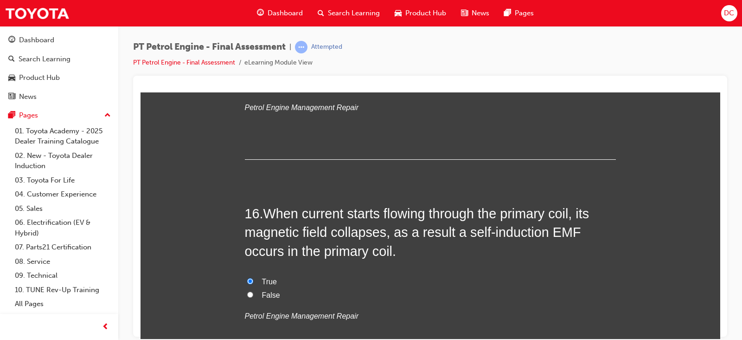
click at [304, 271] on div "16 . When current starts flowing through the primary coil, its magnetic field c…" at bounding box center [430, 285] width 371 height 163
click at [247, 271] on input "False" at bounding box center [250, 294] width 6 height 6
radio input "true"
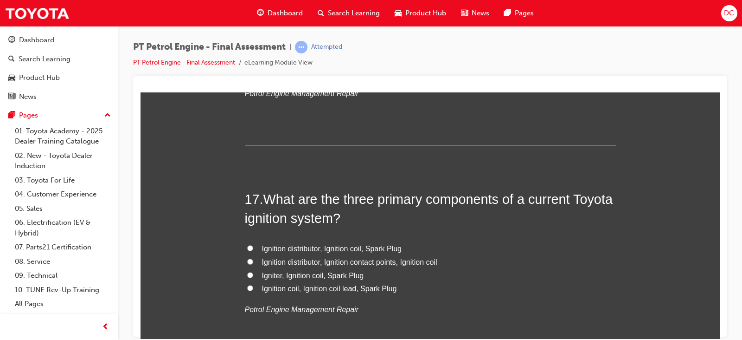
scroll to position [3175, 0]
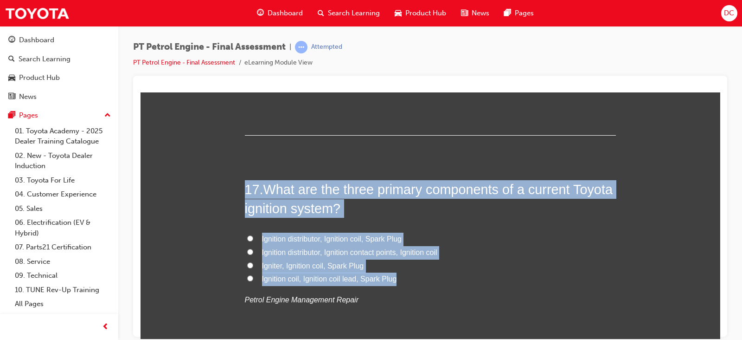
drag, startPoint x: 396, startPoint y: 281, endPoint x: 238, endPoint y: 181, distance: 186.6
click at [247, 262] on input "Igniter, Ignition coil, Spark Plug" at bounding box center [250, 265] width 6 height 6
radio input "true"
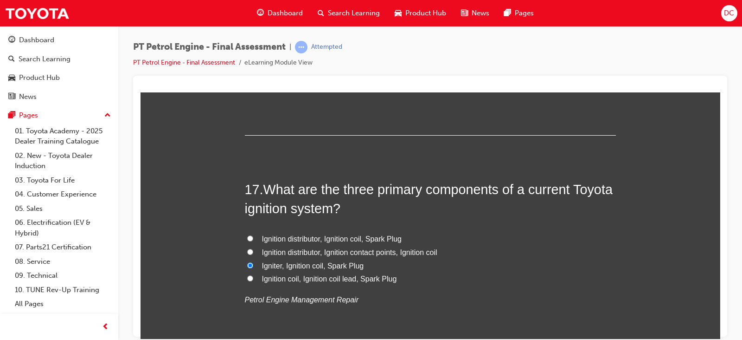
click at [504, 271] on p "Petrol Engine Management Repair" at bounding box center [430, 299] width 371 height 13
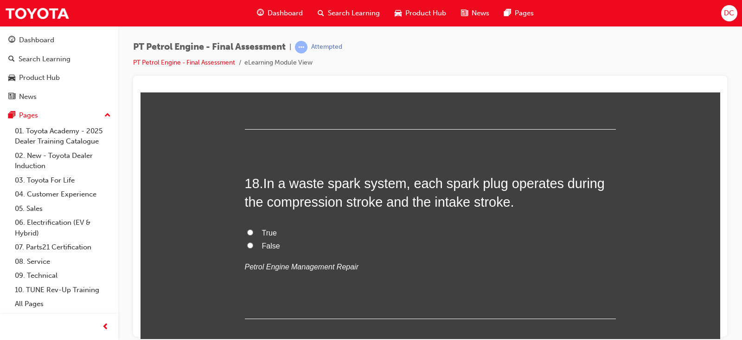
scroll to position [3407, 0]
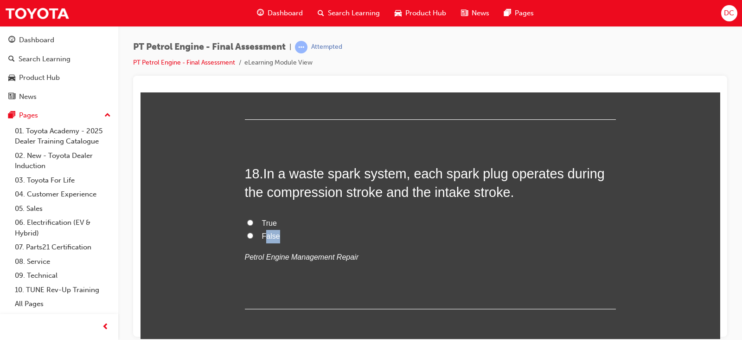
drag, startPoint x: 262, startPoint y: 236, endPoint x: 290, endPoint y: 238, distance: 28.4
click at [290, 238] on label "False" at bounding box center [430, 235] width 371 height 13
click at [329, 234] on label "False" at bounding box center [430, 235] width 371 height 13
click at [253, 234] on input "False" at bounding box center [250, 235] width 6 height 6
radio input "true"
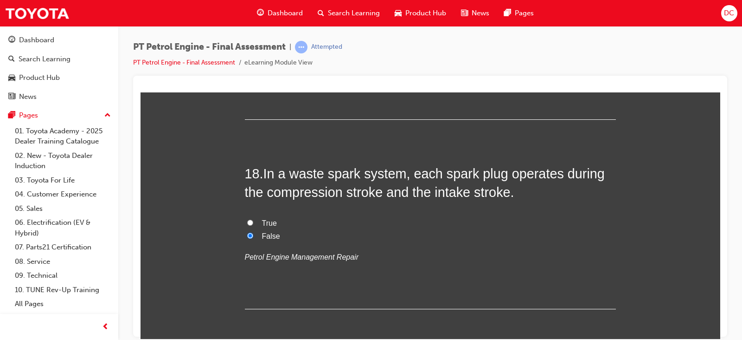
click at [282, 236] on label "False" at bounding box center [430, 235] width 371 height 13
click at [253, 236] on input "False" at bounding box center [250, 235] width 6 height 6
click at [282, 237] on label "False" at bounding box center [430, 235] width 371 height 13
click at [253, 237] on input "False" at bounding box center [250, 235] width 6 height 6
click at [278, 217] on label "True" at bounding box center [430, 222] width 371 height 13
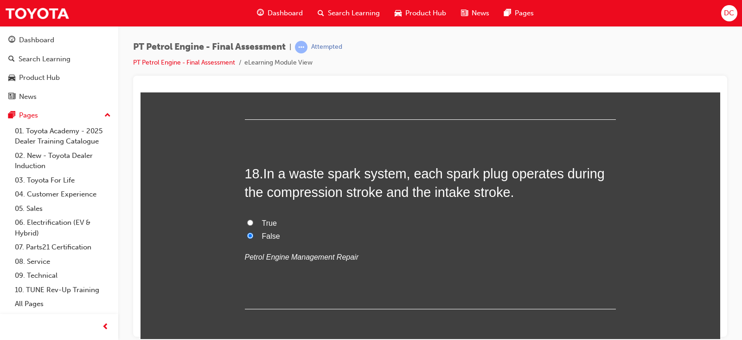
click at [253, 219] on input "True" at bounding box center [250, 222] width 6 height 6
radio input "true"
click at [274, 234] on span "False" at bounding box center [271, 235] width 18 height 8
click at [253, 234] on input "False" at bounding box center [250, 235] width 6 height 6
radio input "true"
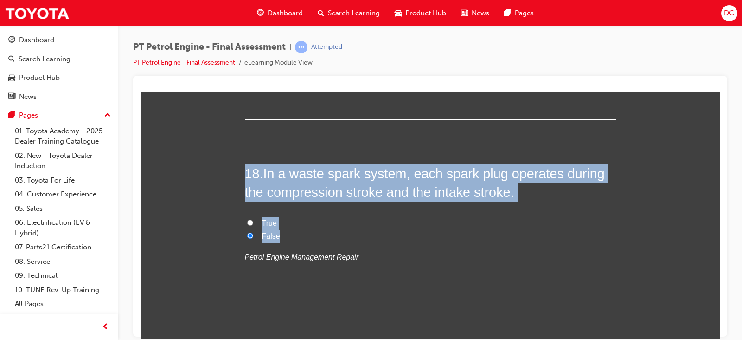
drag, startPoint x: 274, startPoint y: 235, endPoint x: 224, endPoint y: 165, distance: 85.5
click at [248, 219] on input "True" at bounding box center [250, 222] width 6 height 6
radio input "true"
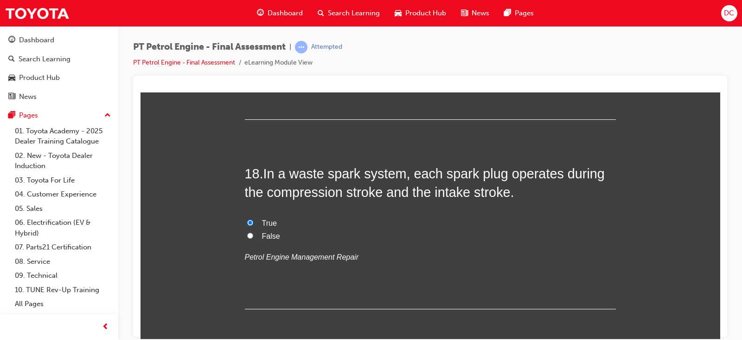
click at [413, 252] on p "Petrol Engine Management Repair" at bounding box center [430, 256] width 371 height 13
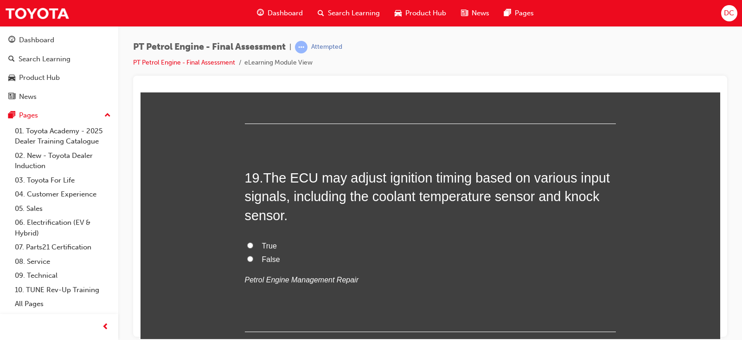
scroll to position [3593, 0]
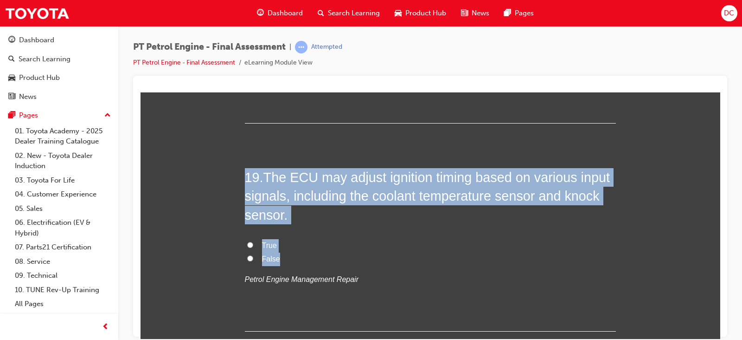
drag, startPoint x: 283, startPoint y: 259, endPoint x: 228, endPoint y: 143, distance: 128.0
click at [307, 233] on div "19 . The ECU may adjust ignition timing based on various input signals, includi…" at bounding box center [430, 248] width 371 height 163
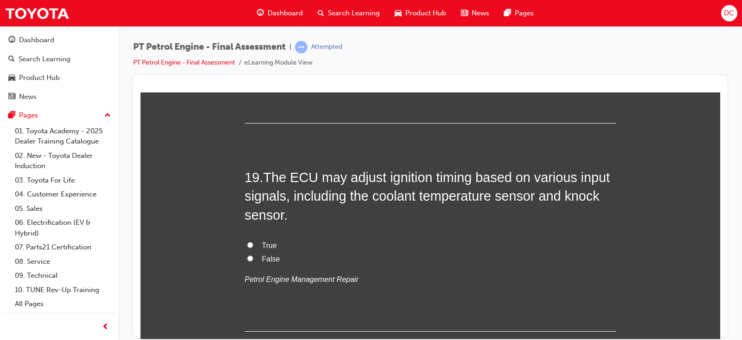
click at [247, 242] on input "True" at bounding box center [250, 244] width 6 height 6
radio input "true"
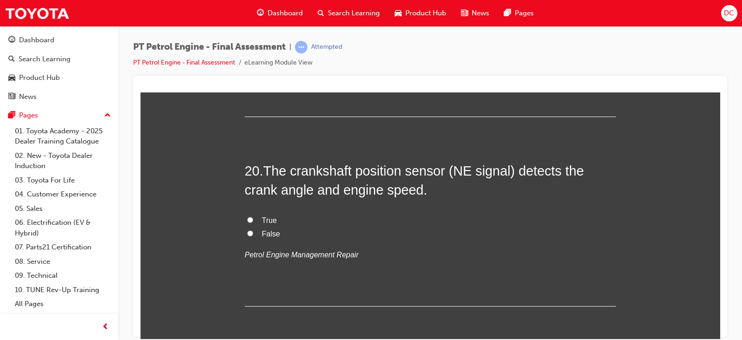
scroll to position [3844, 0]
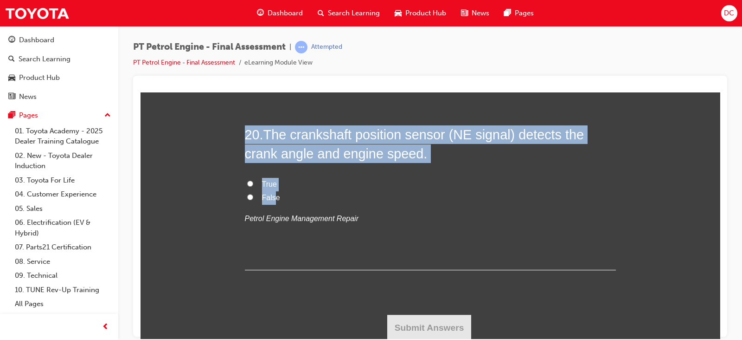
drag, startPoint x: 267, startPoint y: 201, endPoint x: 215, endPoint y: 127, distance: 90.6
click at [248, 181] on input "True" at bounding box center [250, 183] width 6 height 6
radio input "true"
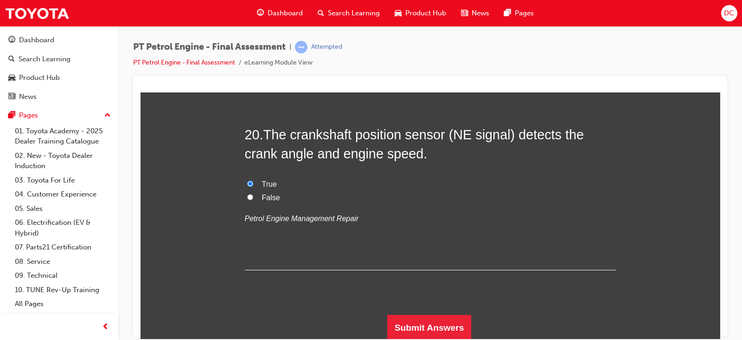
click at [399, 249] on div "20 . The crankshaft position sensor (NE signal) detects the crank angle and eng…" at bounding box center [430, 197] width 371 height 145
click at [431, 271] on button "Submit Answers" at bounding box center [429, 327] width 84 height 26
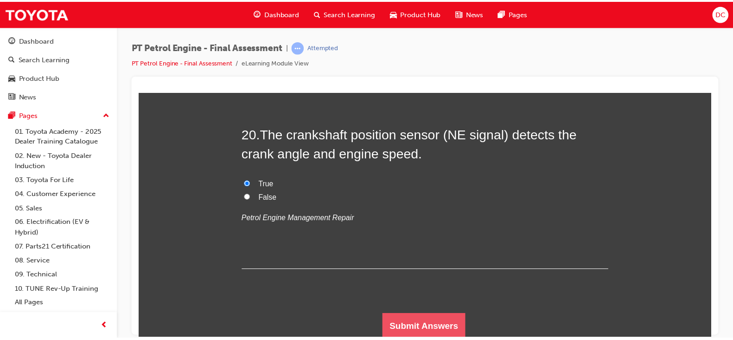
scroll to position [0, 0]
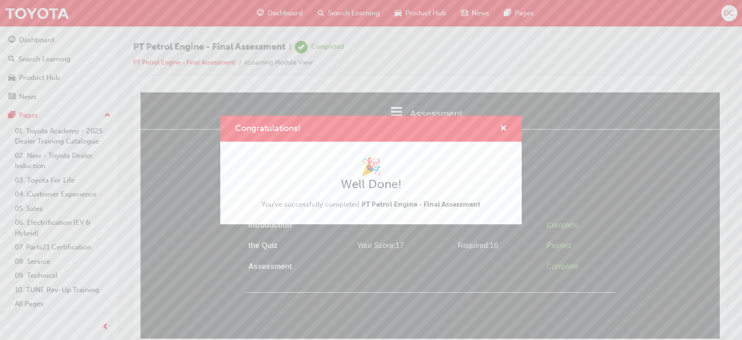
click at [593, 158] on div "Congratulations! 🎉 Well Done! You've successfully completed PT Petrol Engine - …" at bounding box center [371, 170] width 742 height 340
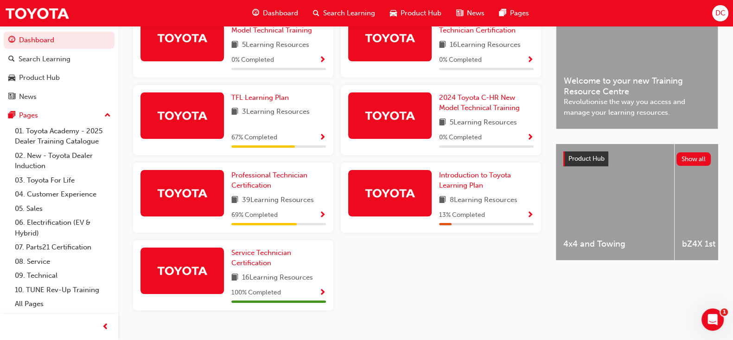
scroll to position [267, 0]
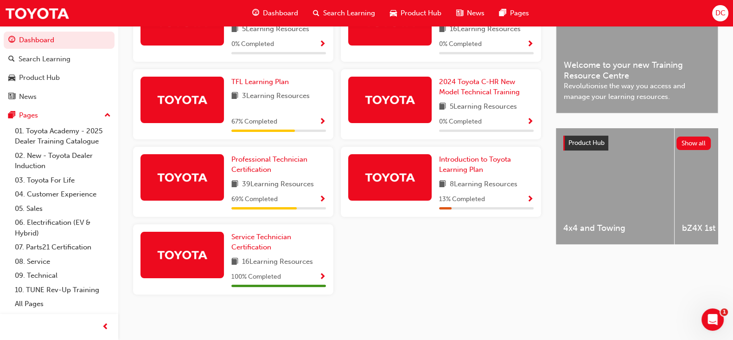
click at [321, 198] on span "Show Progress" at bounding box center [322, 199] width 7 height 8
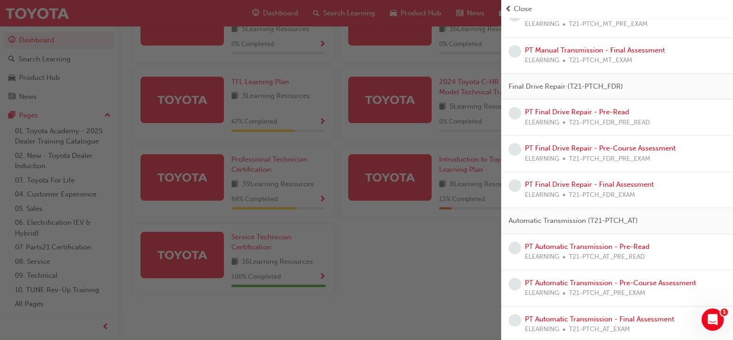
scroll to position [240, 0]
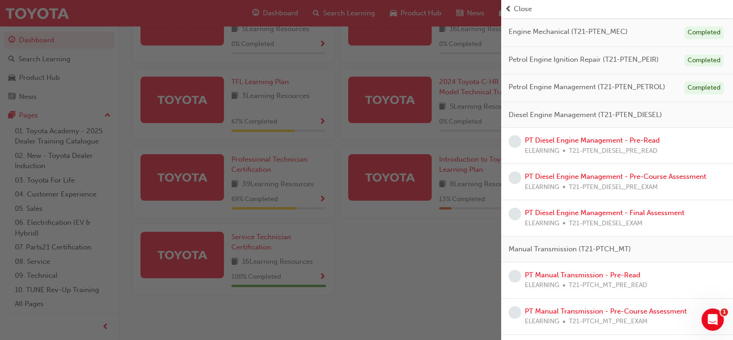
click at [458, 229] on div "button" at bounding box center [250, 170] width 501 height 340
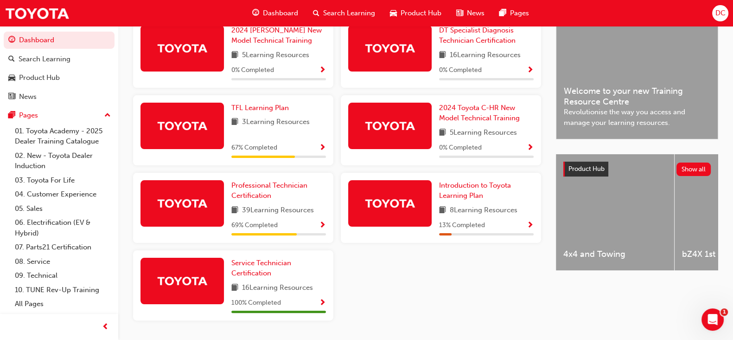
scroll to position [238, 0]
